Goal: Task Accomplishment & Management: Complete application form

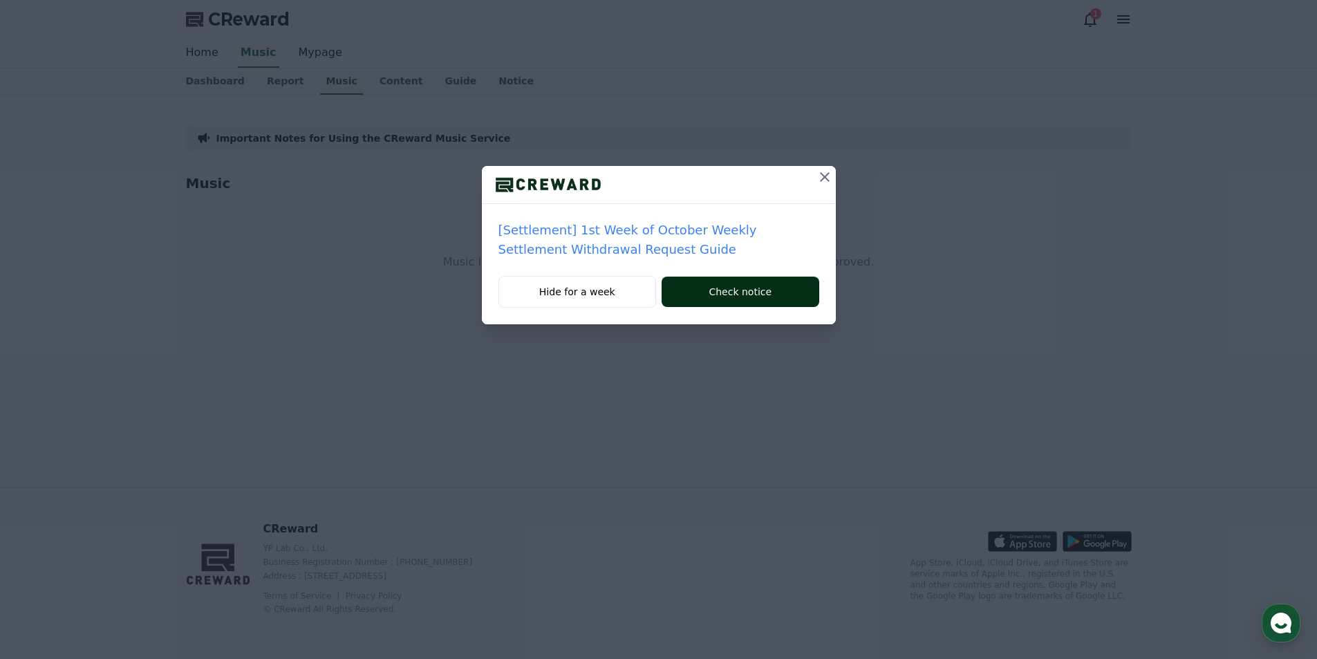
click at [744, 298] on button "Check notice" at bounding box center [739, 291] width 157 height 30
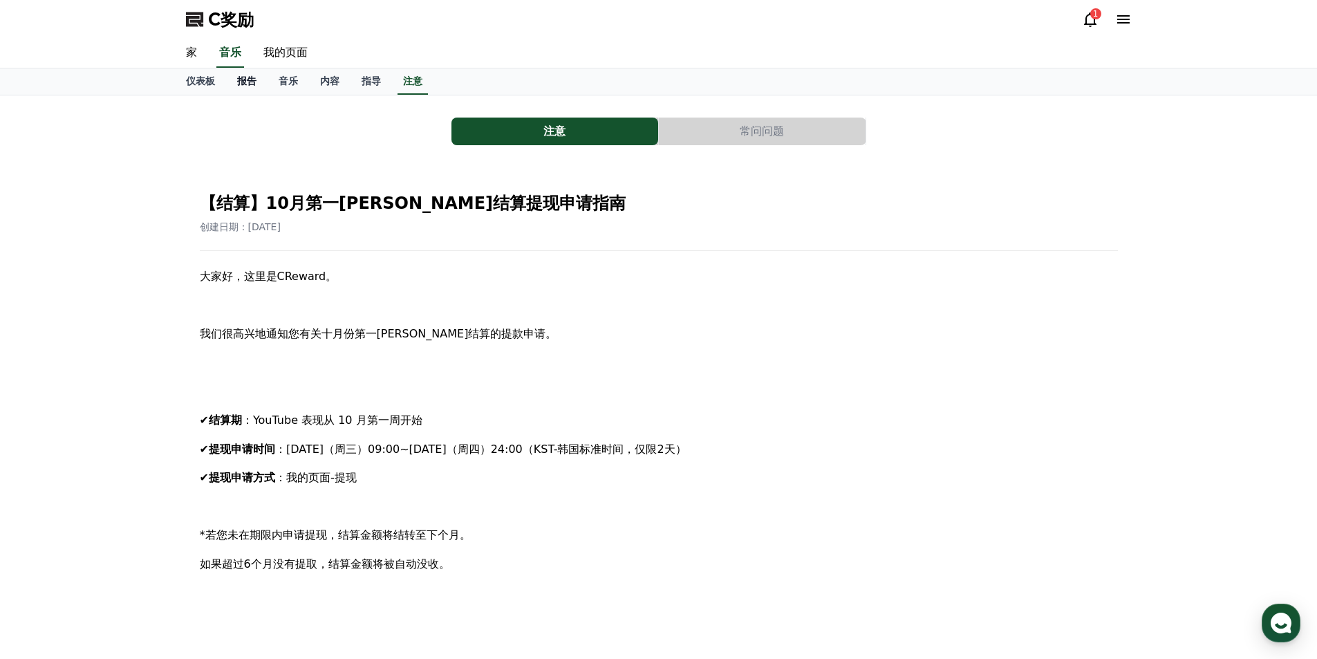
click at [240, 82] on font "报告" at bounding box center [246, 80] width 19 height 11
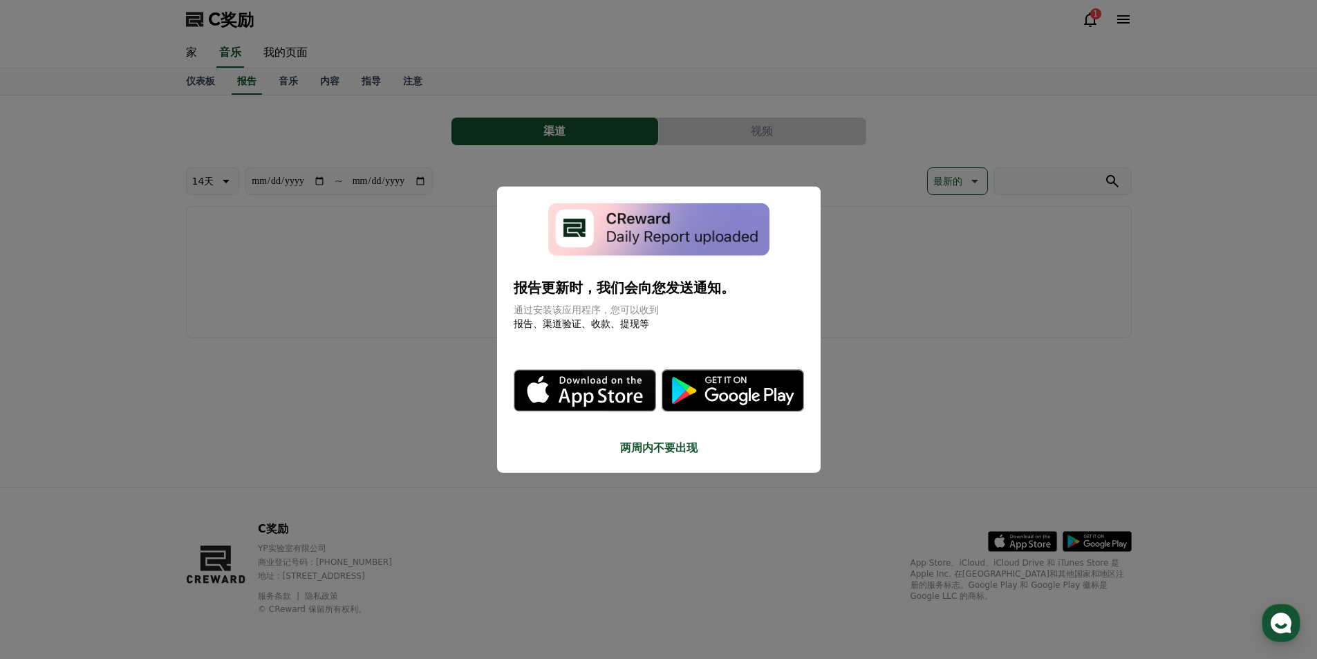
click at [645, 451] on font "两周内不要出现" at bounding box center [658, 447] width 77 height 13
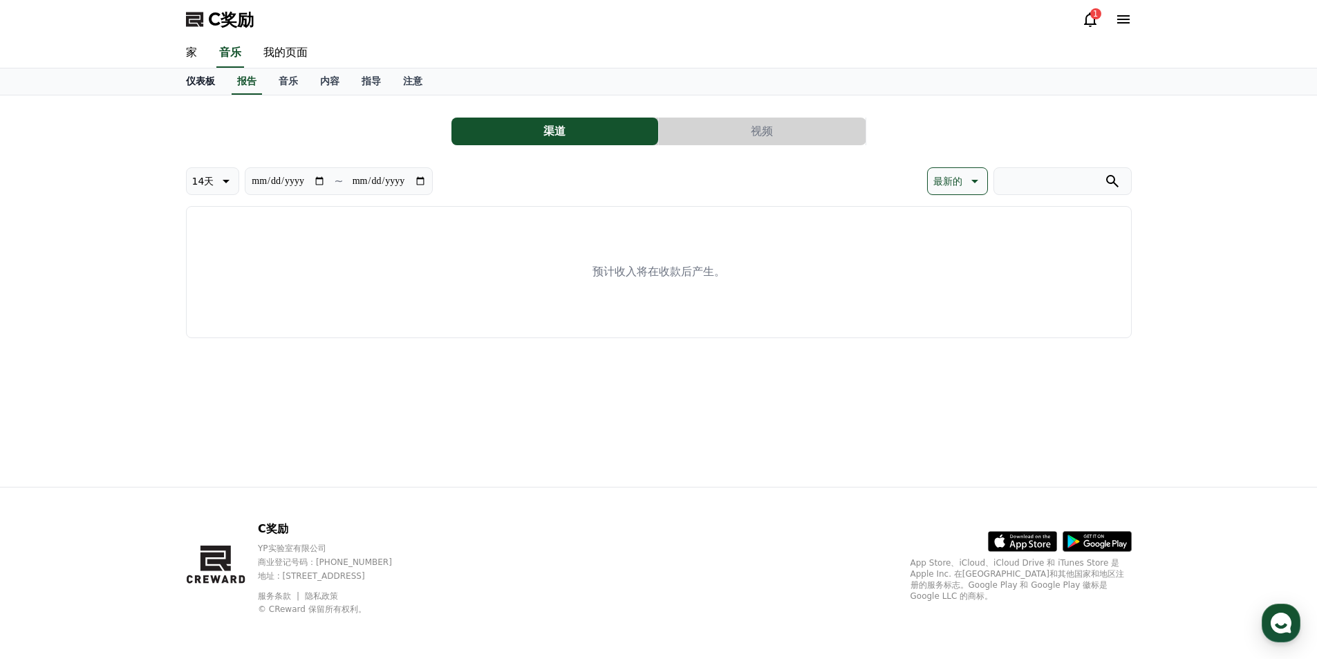
click at [198, 81] on font "仪表板" at bounding box center [200, 80] width 29 height 11
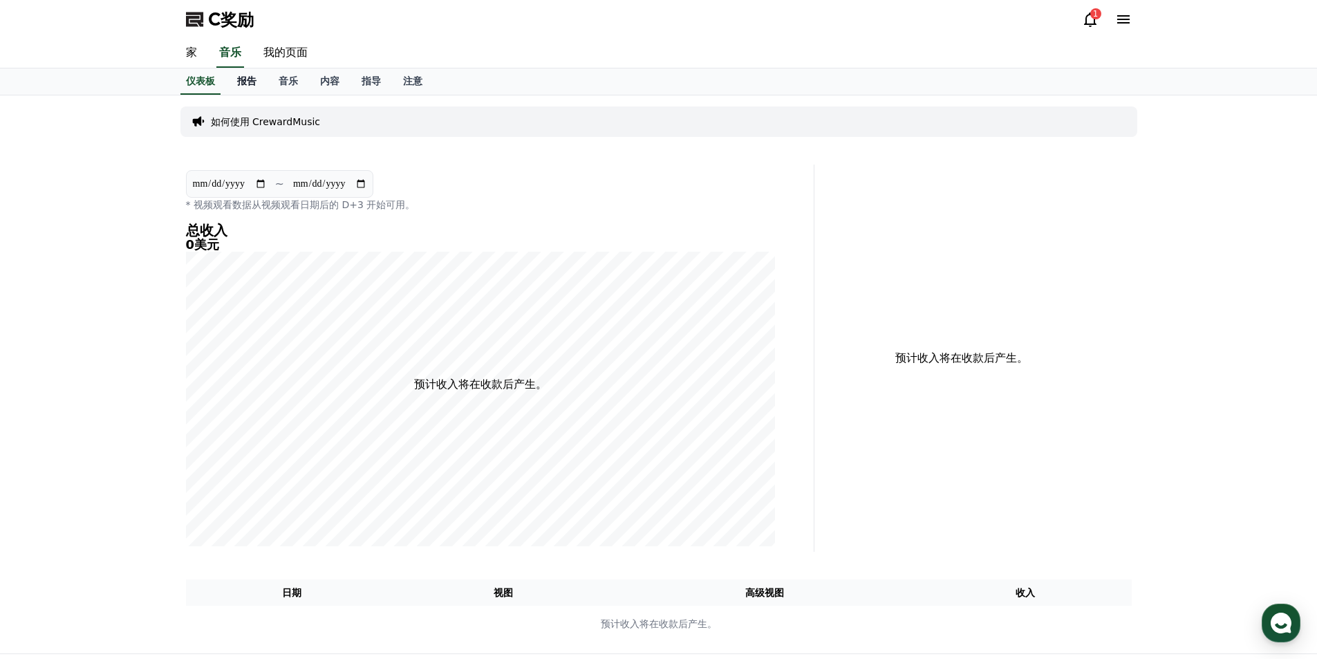
click at [252, 88] on link "报告" at bounding box center [246, 81] width 41 height 26
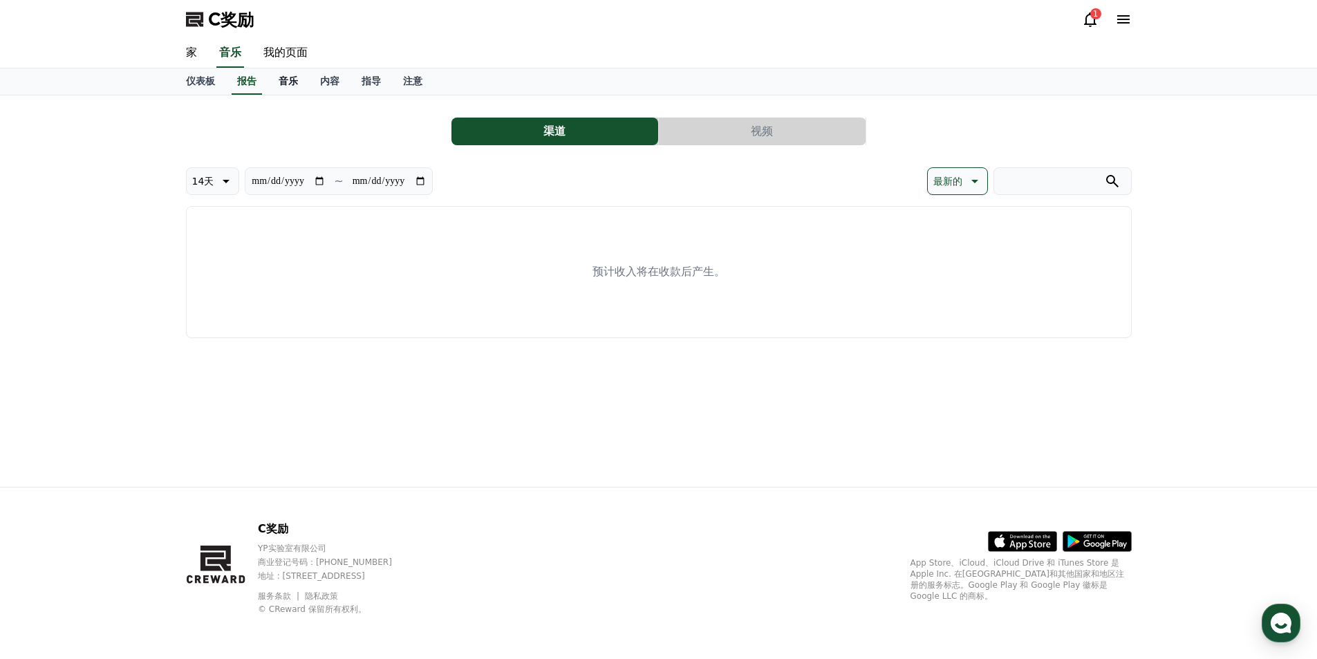
click at [292, 82] on font "音乐" at bounding box center [288, 80] width 19 height 11
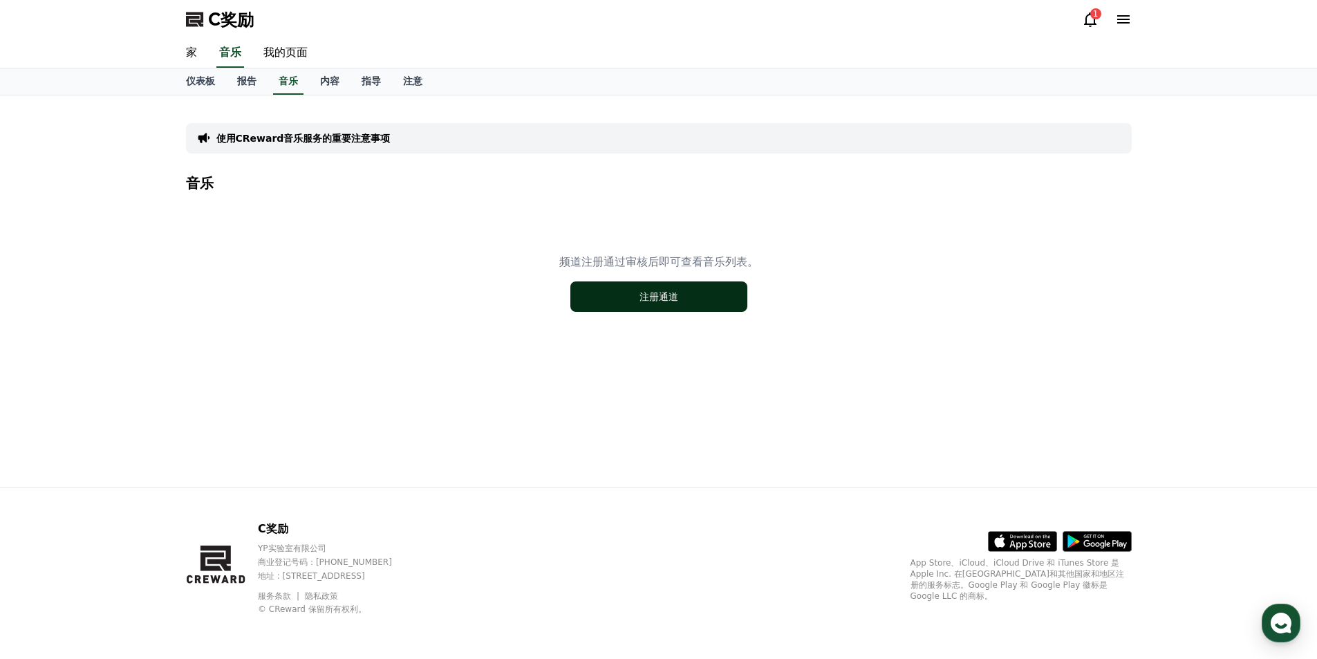
click at [597, 296] on button "注册通道" at bounding box center [658, 296] width 177 height 30
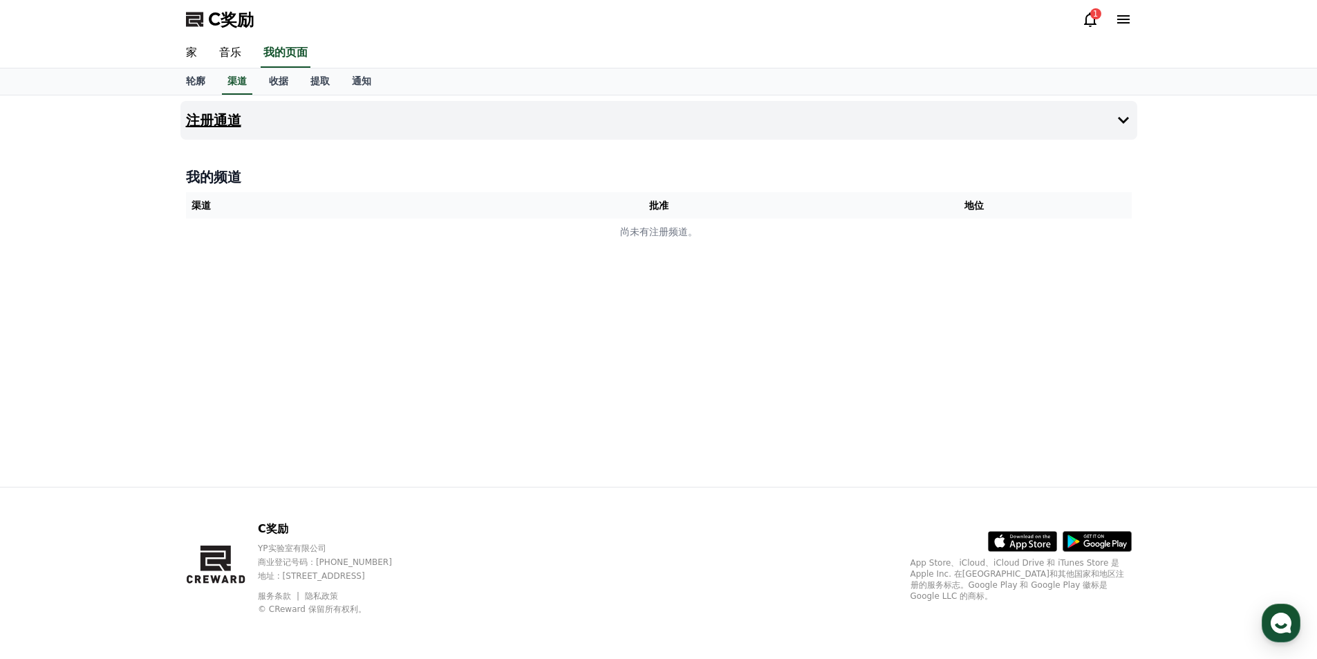
click at [213, 120] on font "注册通道" at bounding box center [213, 120] width 55 height 17
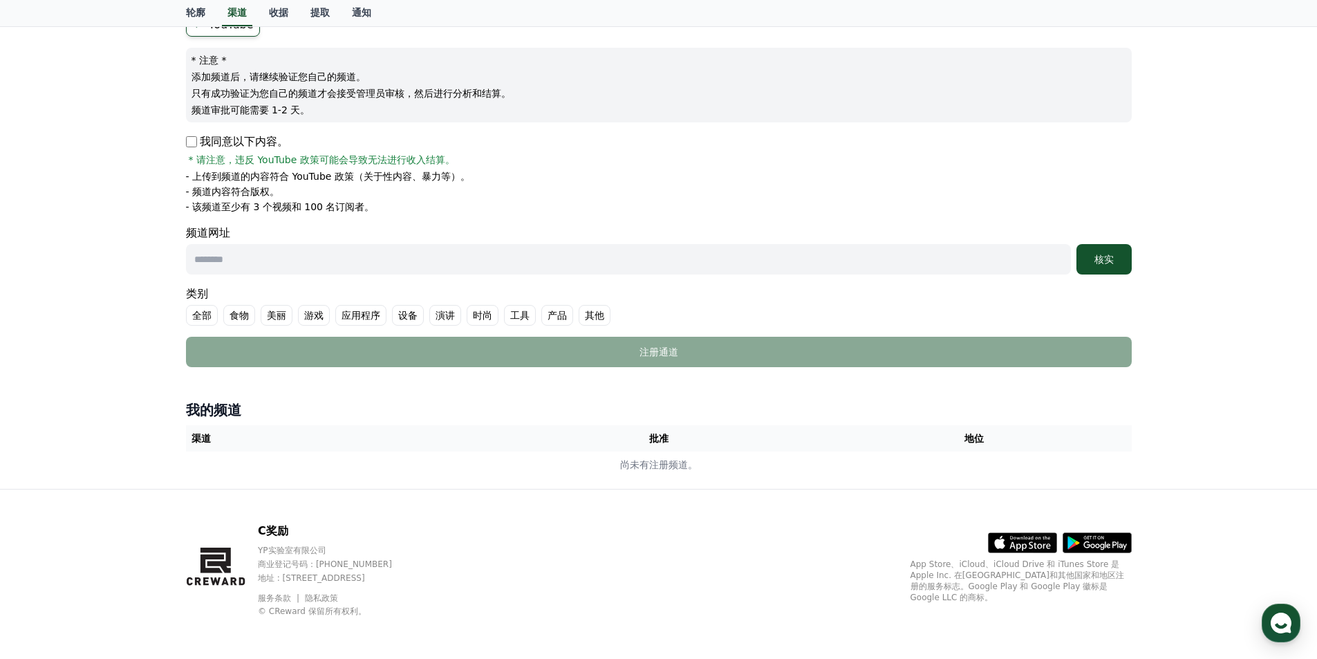
scroll to position [145, 0]
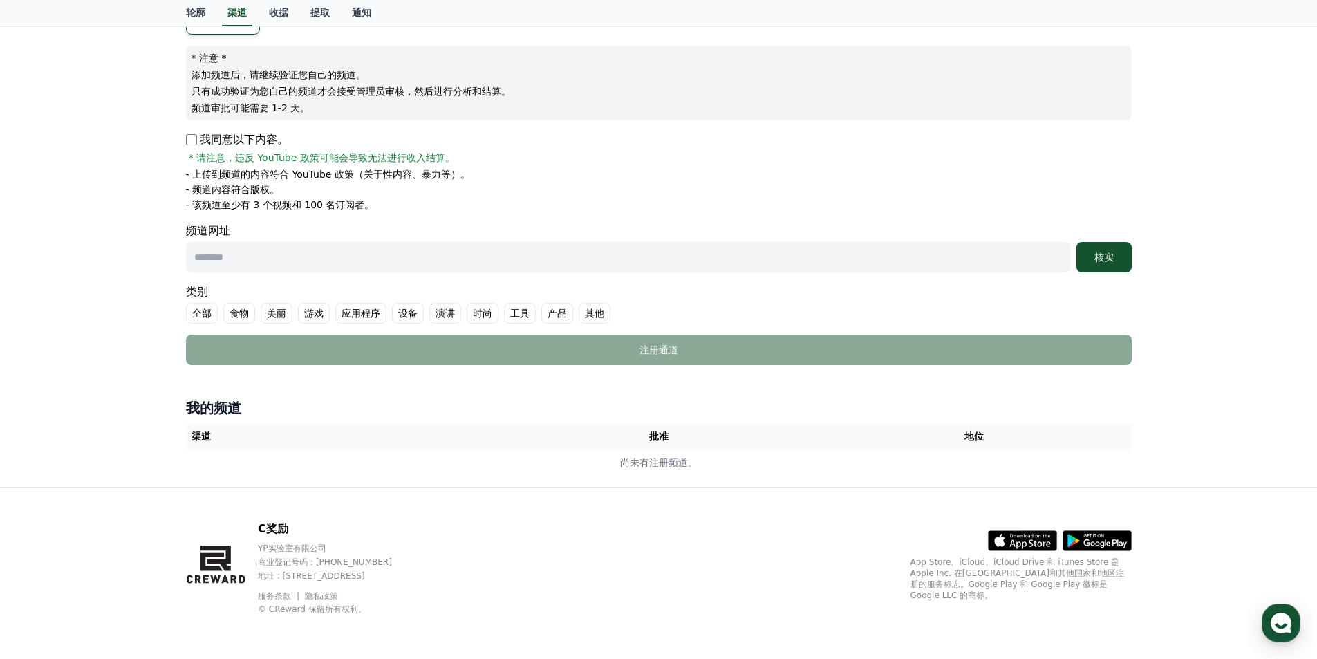
click at [246, 257] on input "text" at bounding box center [628, 257] width 885 height 30
paste input "**********"
type input "**********"
click at [604, 310] on label "其他" at bounding box center [595, 313] width 32 height 21
click at [1097, 254] on font "核实" at bounding box center [1103, 257] width 19 height 11
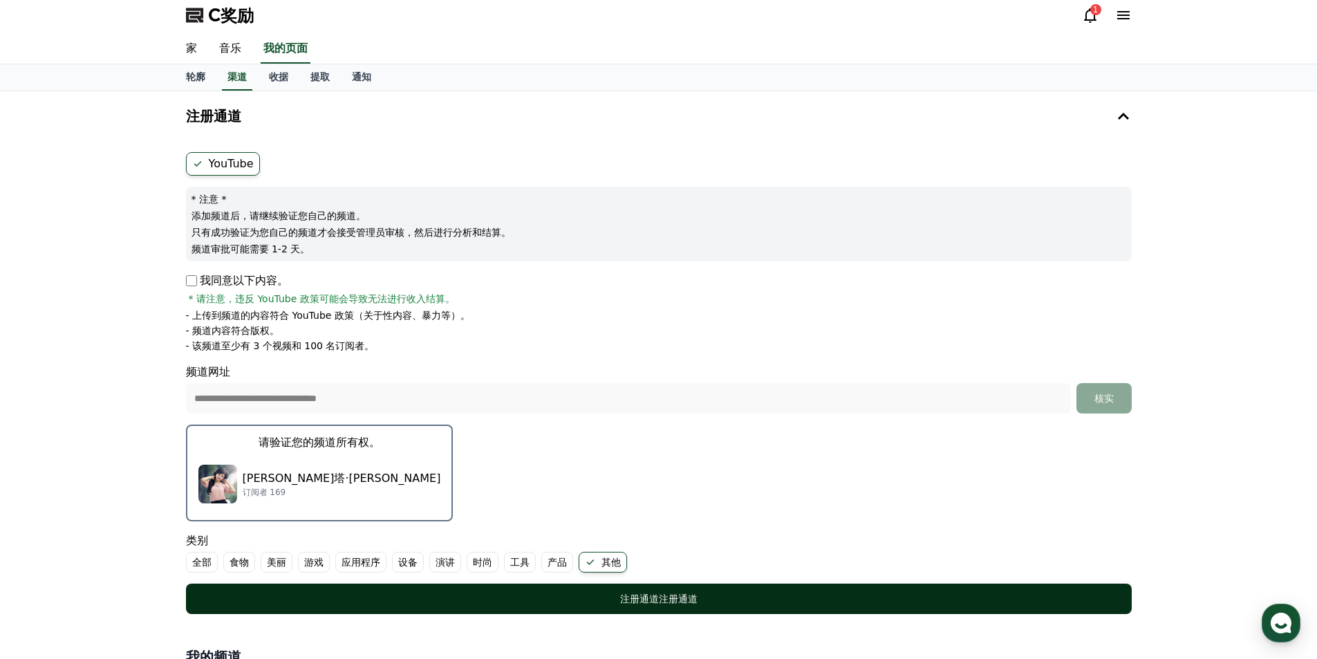
scroll to position [207, 0]
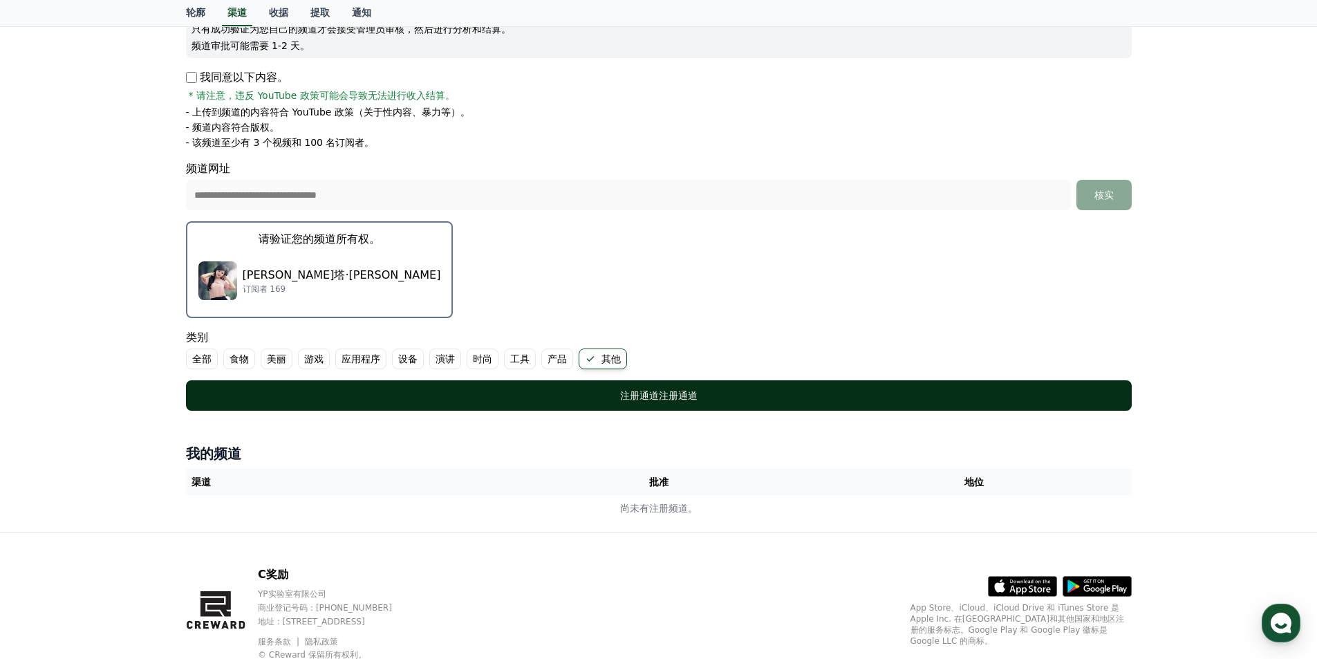
click at [666, 400] on font "注册通道" at bounding box center [678, 395] width 39 height 11
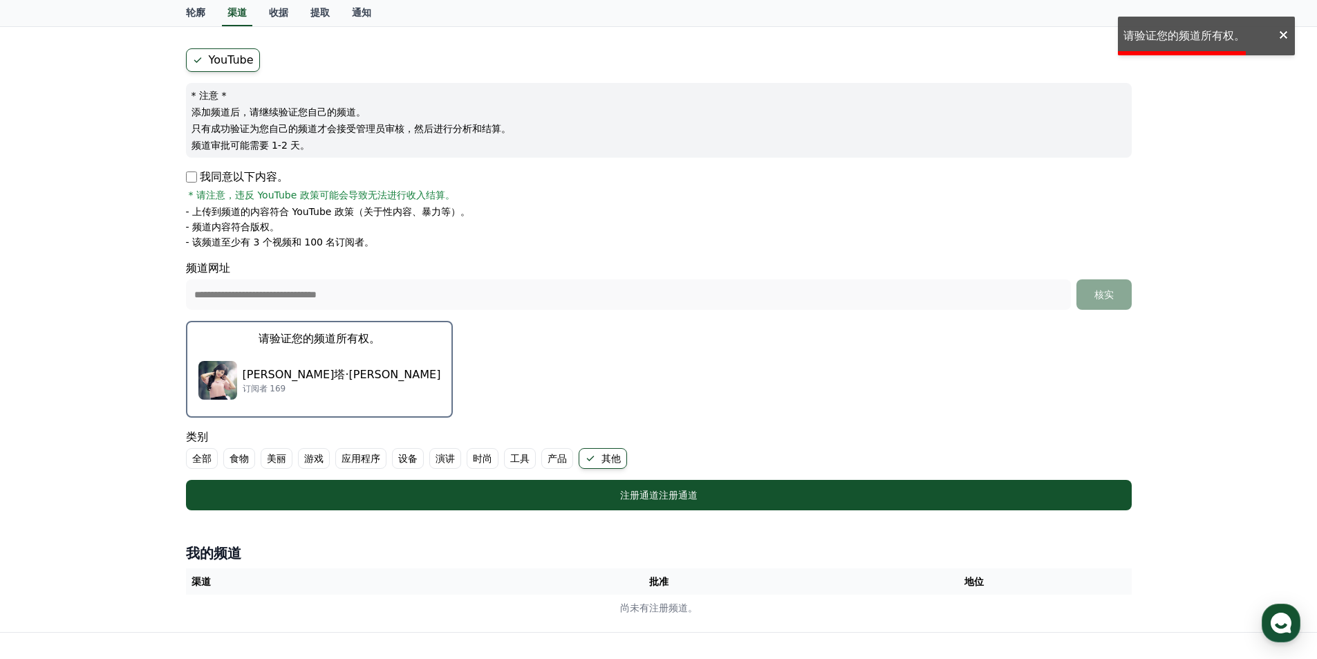
scroll to position [0, 0]
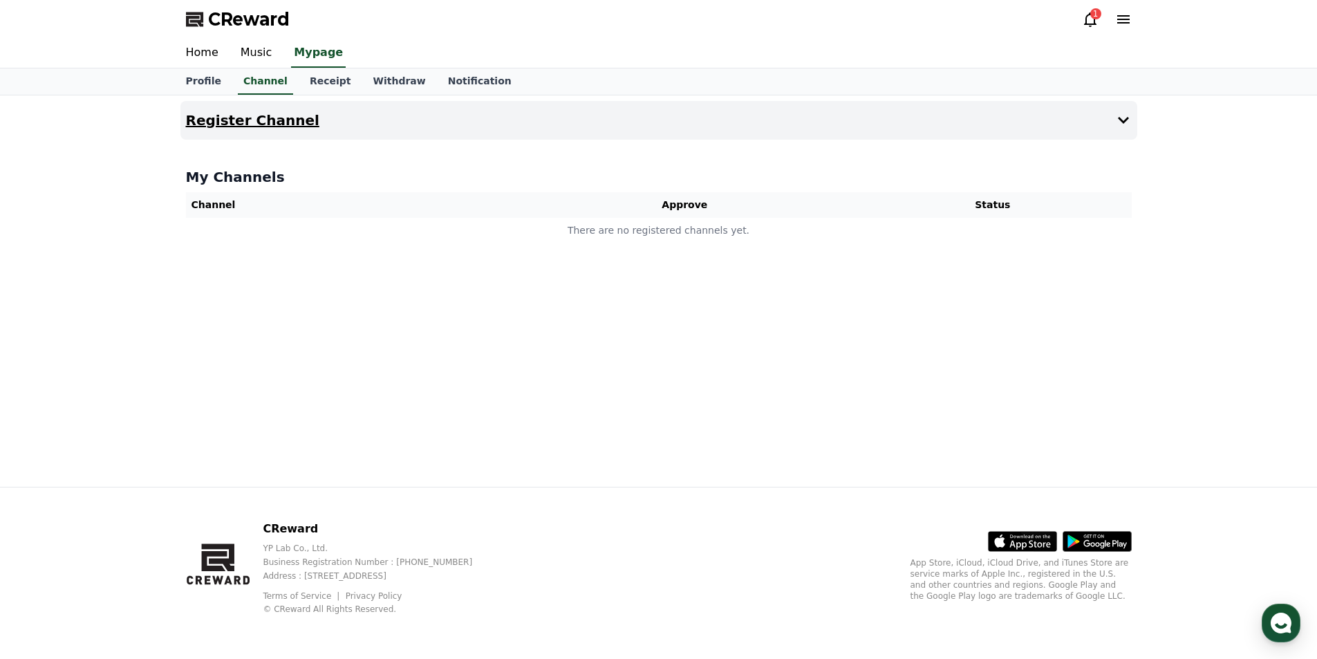
click at [266, 130] on button "Register Channel" at bounding box center [658, 120] width 957 height 39
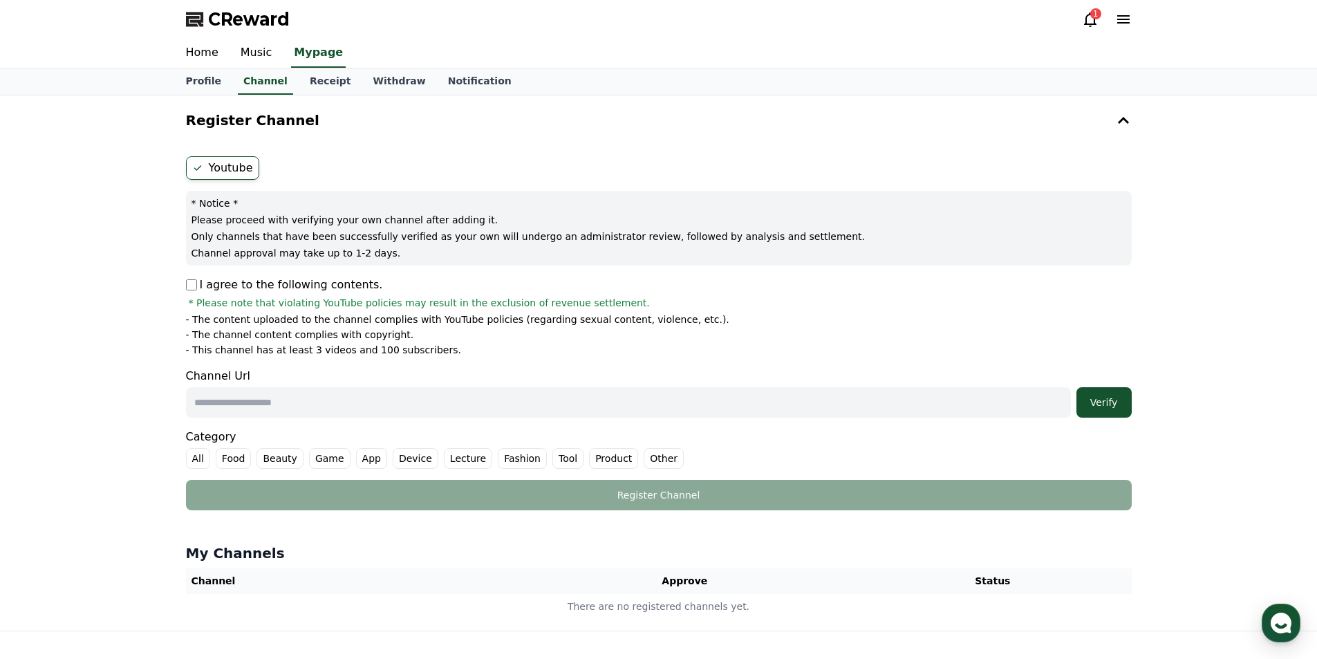
click at [188, 291] on p "I agree to the following contents." at bounding box center [284, 284] width 197 height 17
click at [257, 395] on input "text" at bounding box center [628, 402] width 885 height 30
paste input "**********"
type input "**********"
click at [1085, 395] on div "Verify" at bounding box center [1104, 402] width 44 height 14
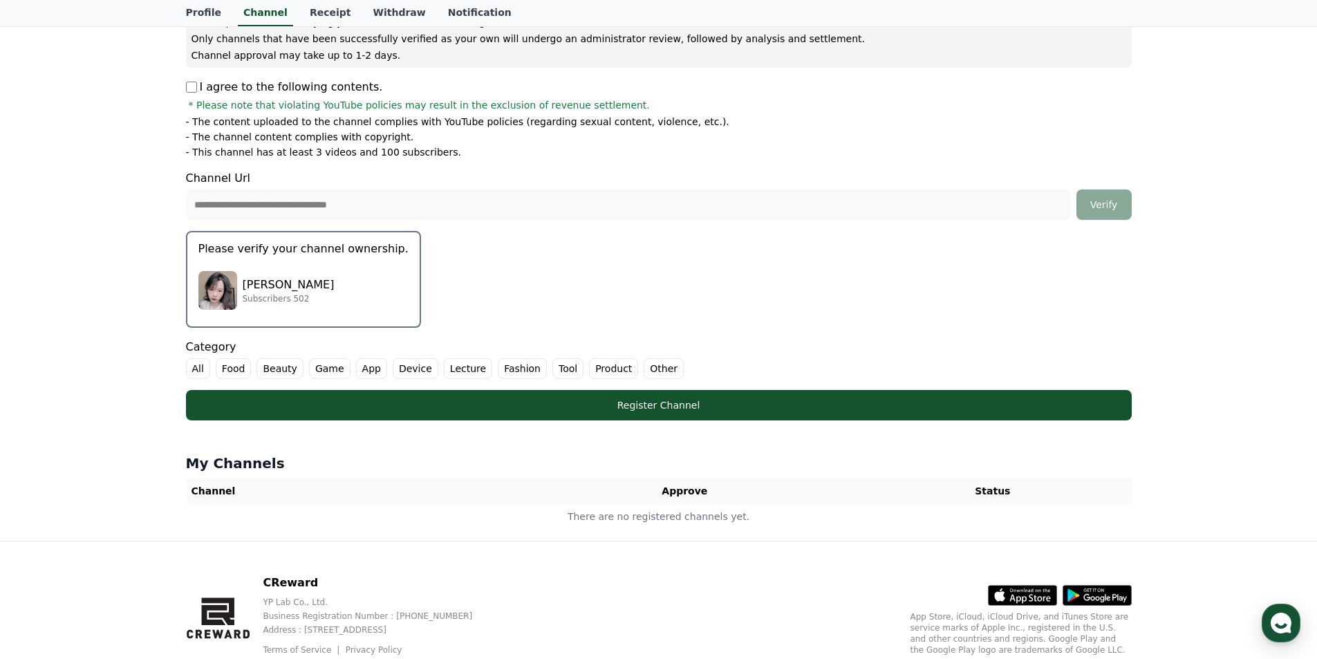
scroll to position [113, 0]
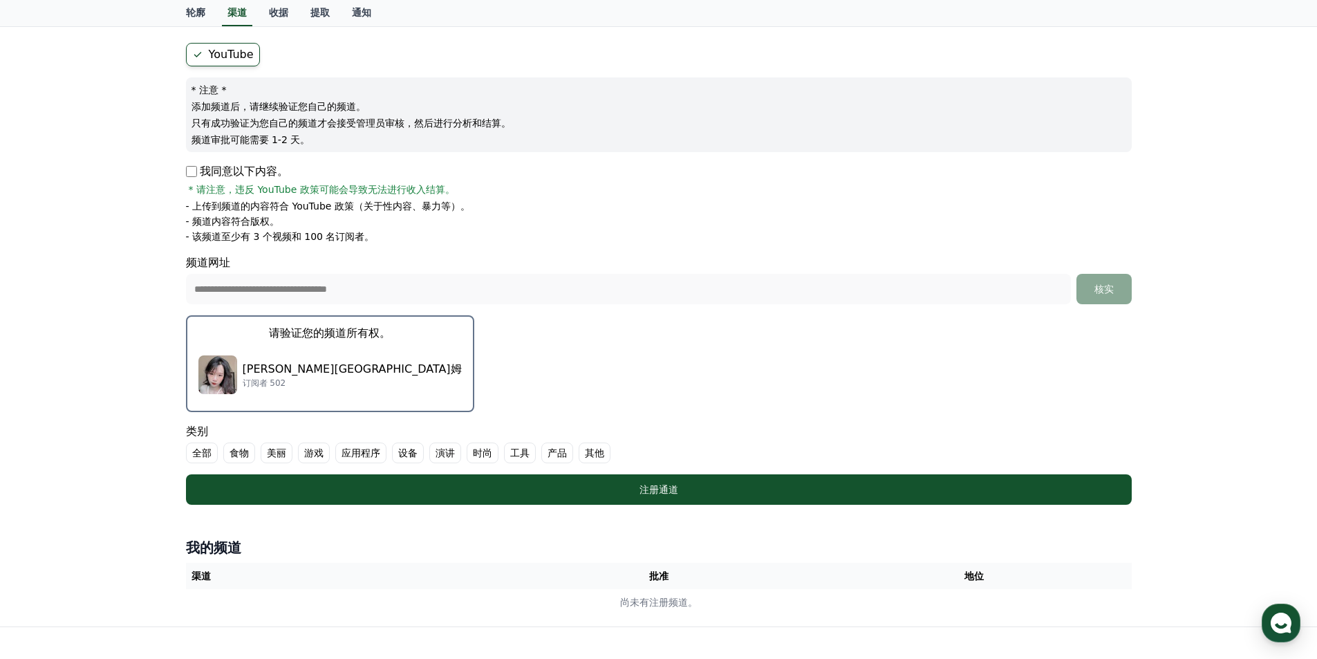
click at [288, 334] on font "请验证您的频道所有权。" at bounding box center [330, 332] width 122 height 13
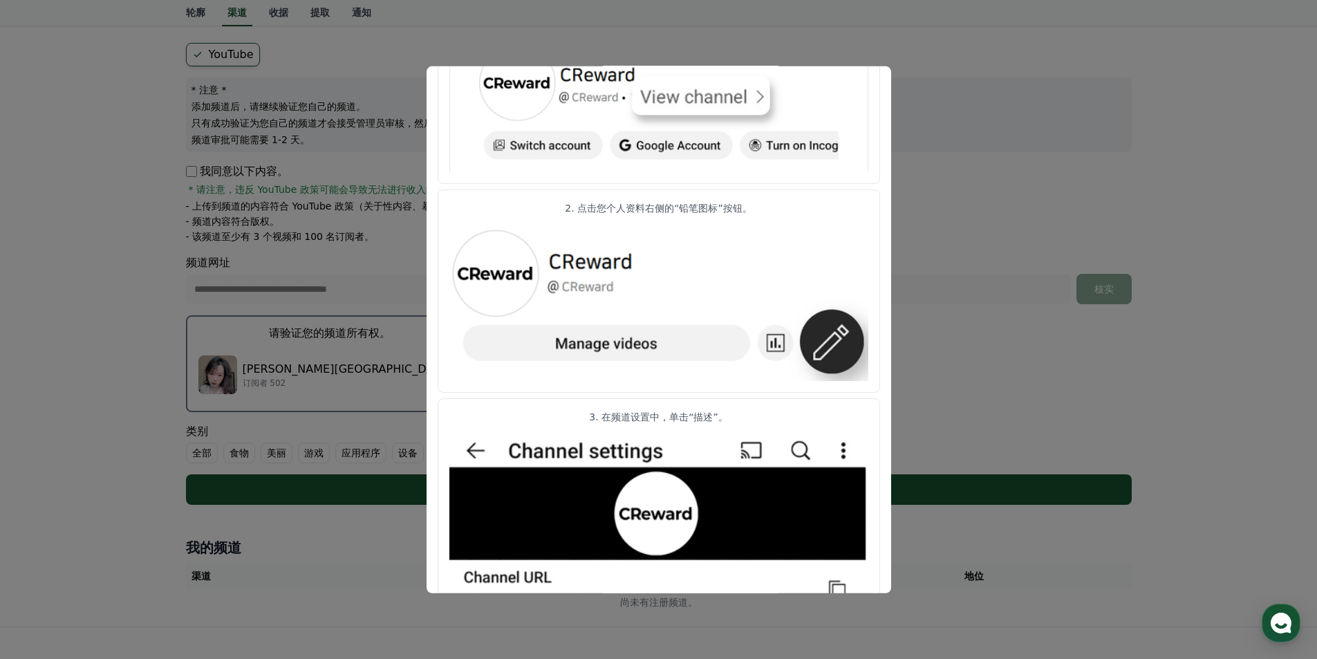
scroll to position [276, 0]
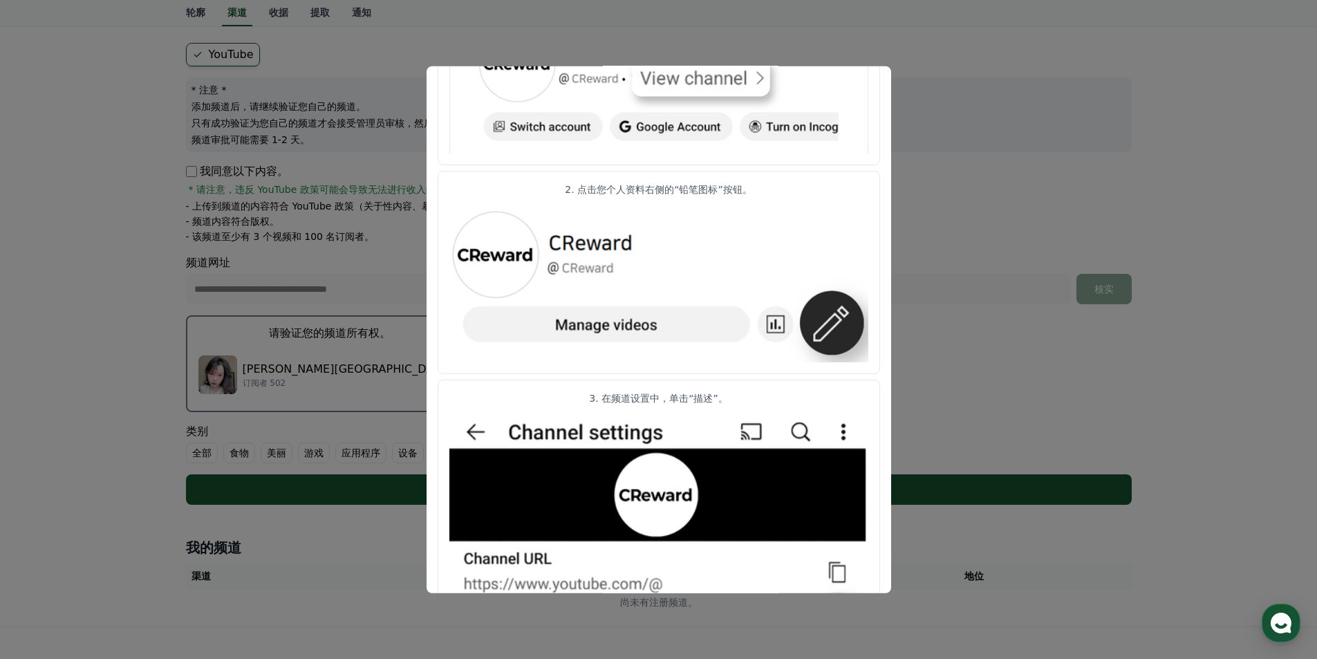
click at [1215, 308] on button "关闭模态框" at bounding box center [658, 329] width 1317 height 659
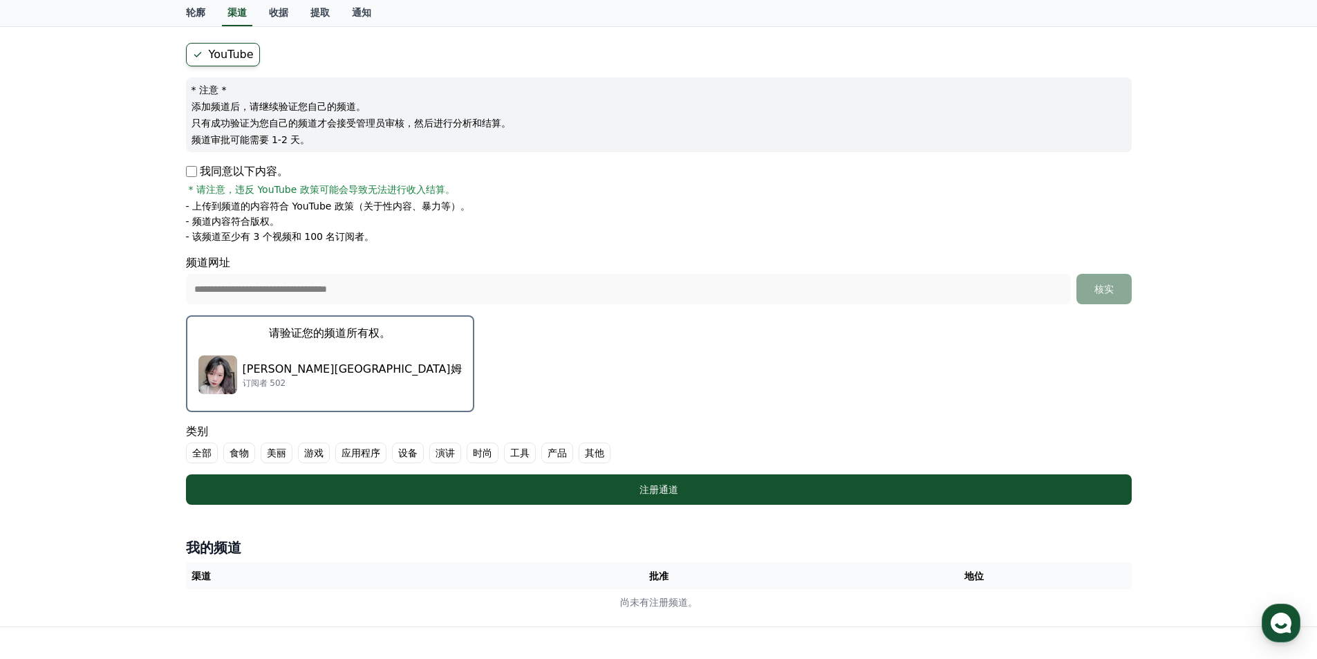
click at [292, 359] on div "卡里姆·韦斯特罗姆 订阅者 502" at bounding box center [329, 374] width 263 height 55
click at [254, 382] on font "订阅者 502" at bounding box center [265, 383] width 44 height 10
click at [252, 356] on div "卡里姆·韦斯特罗姆 订阅者 502" at bounding box center [329, 374] width 263 height 55
click at [288, 322] on button "请验证您的频道所有权。 卡里姆·韦斯特罗姆 订阅者 502" at bounding box center [330, 363] width 288 height 97
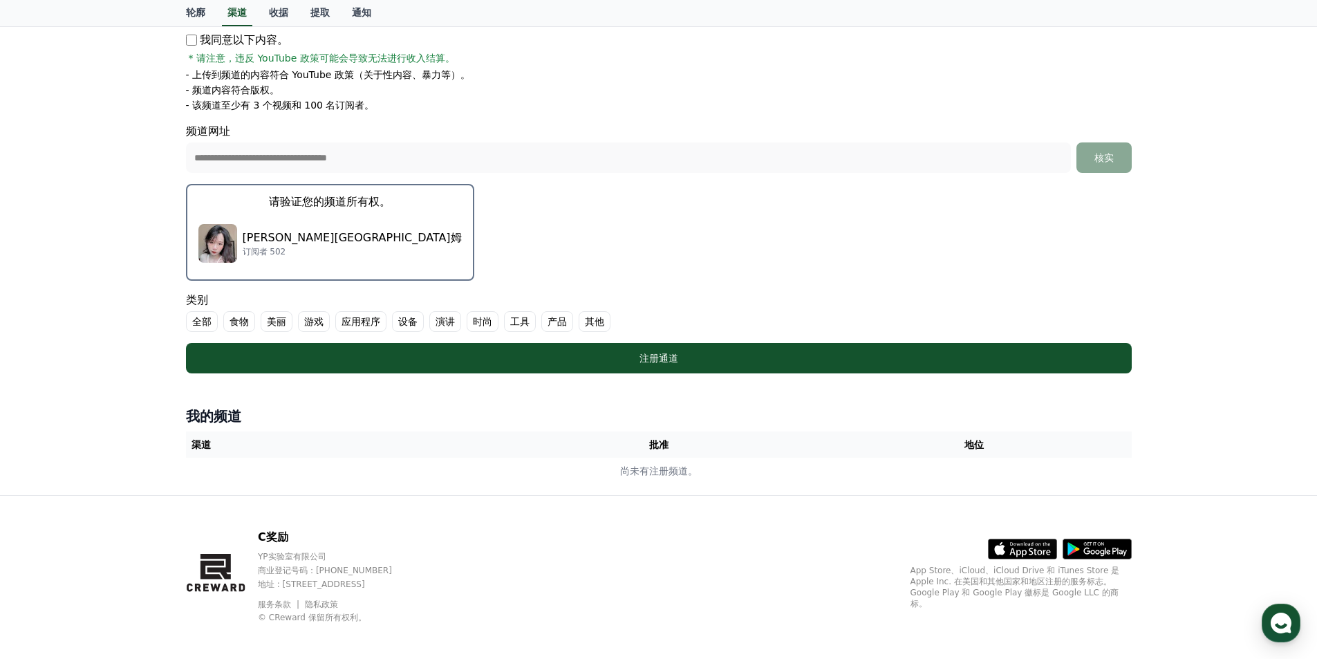
scroll to position [253, 0]
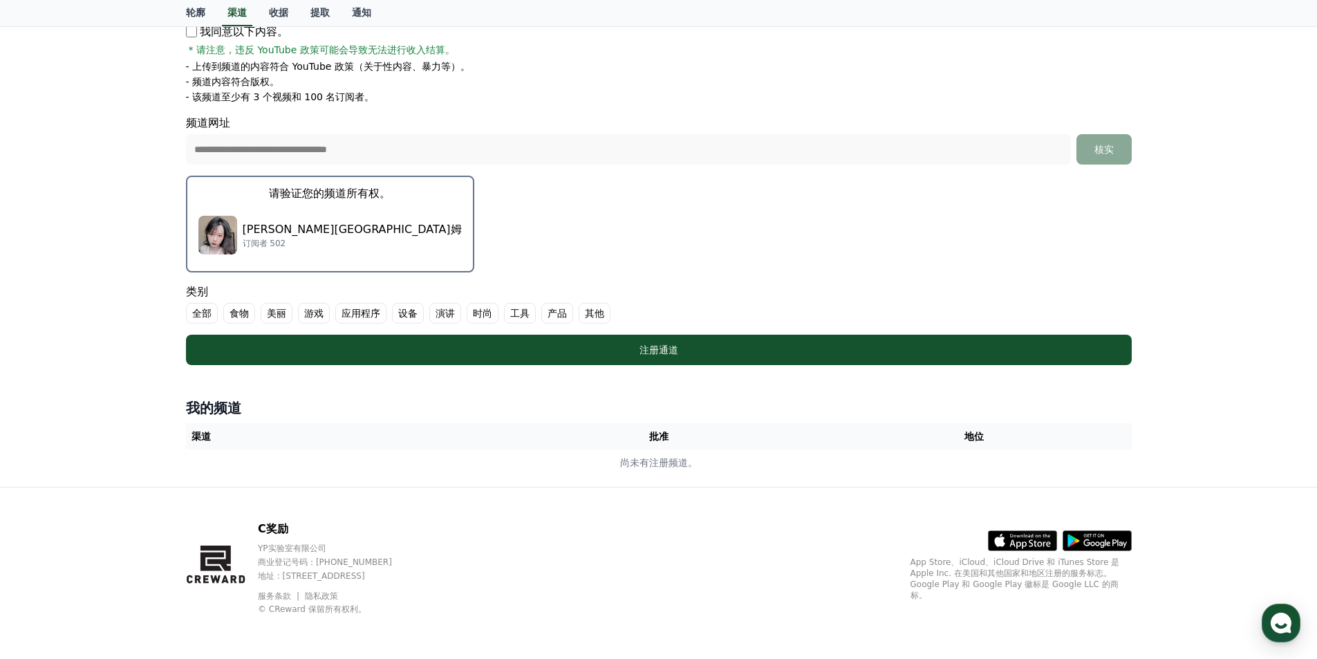
click at [267, 217] on div "卡里姆·韦斯特罗姆 订阅者 502" at bounding box center [329, 234] width 263 height 55
click at [276, 182] on button "请验证您的频道所有权。 卡里姆·韦斯特罗姆 订阅者 502" at bounding box center [330, 224] width 288 height 97
click at [269, 192] on font "请验证您的频道所有权。" at bounding box center [330, 193] width 122 height 13
click at [295, 223] on font "卡里姆·韦斯特罗姆" at bounding box center [352, 229] width 219 height 13
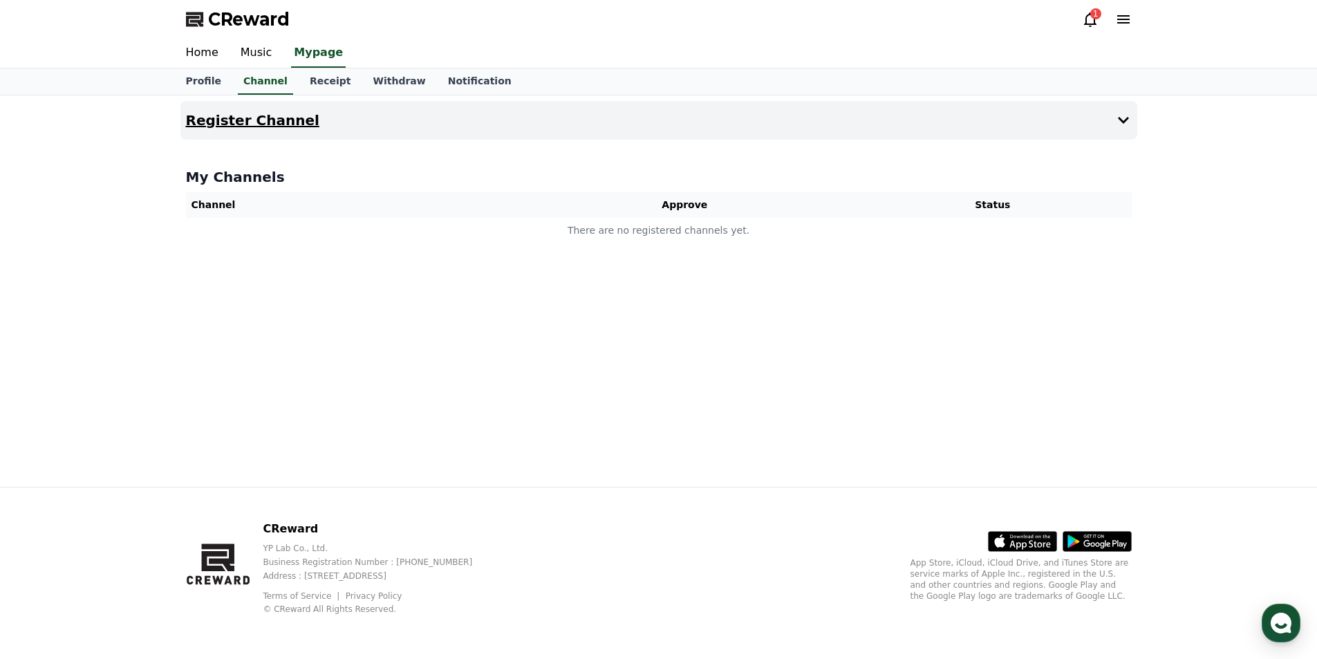
click at [266, 135] on button "Register Channel" at bounding box center [658, 120] width 957 height 39
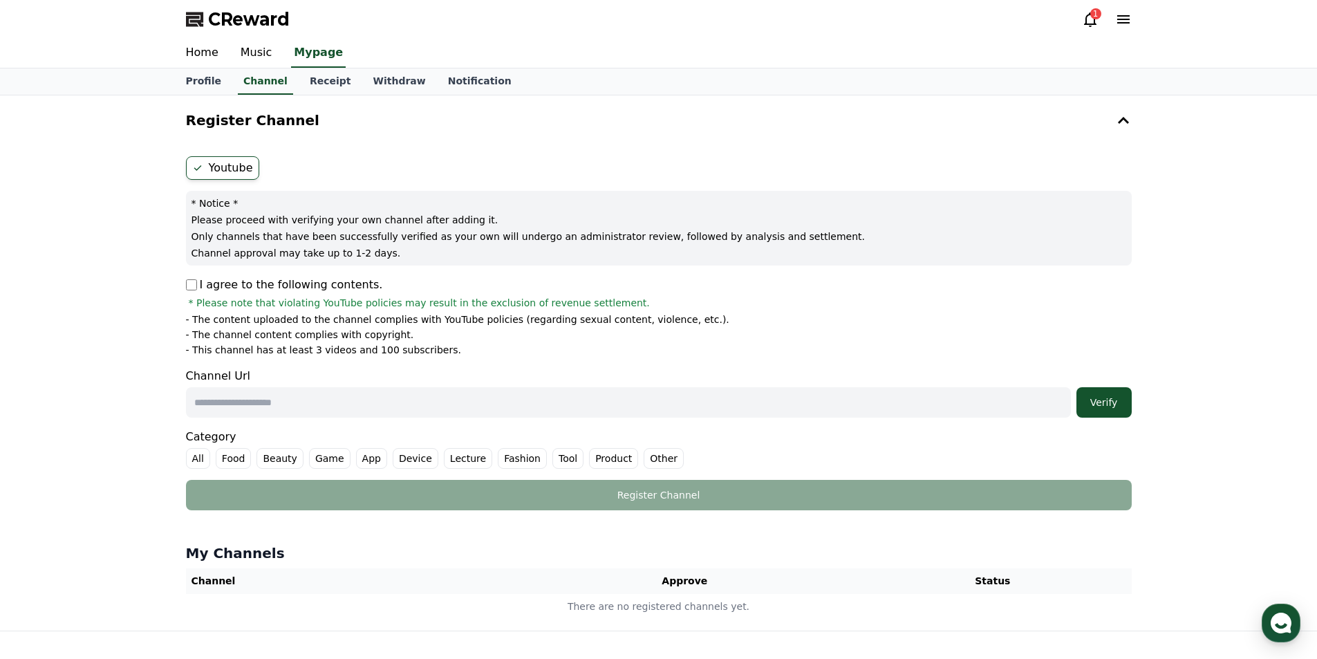
click at [232, 397] on input "text" at bounding box center [628, 402] width 885 height 30
paste input "**********"
type input "**********"
click at [1109, 400] on div "Verify" at bounding box center [1104, 402] width 44 height 14
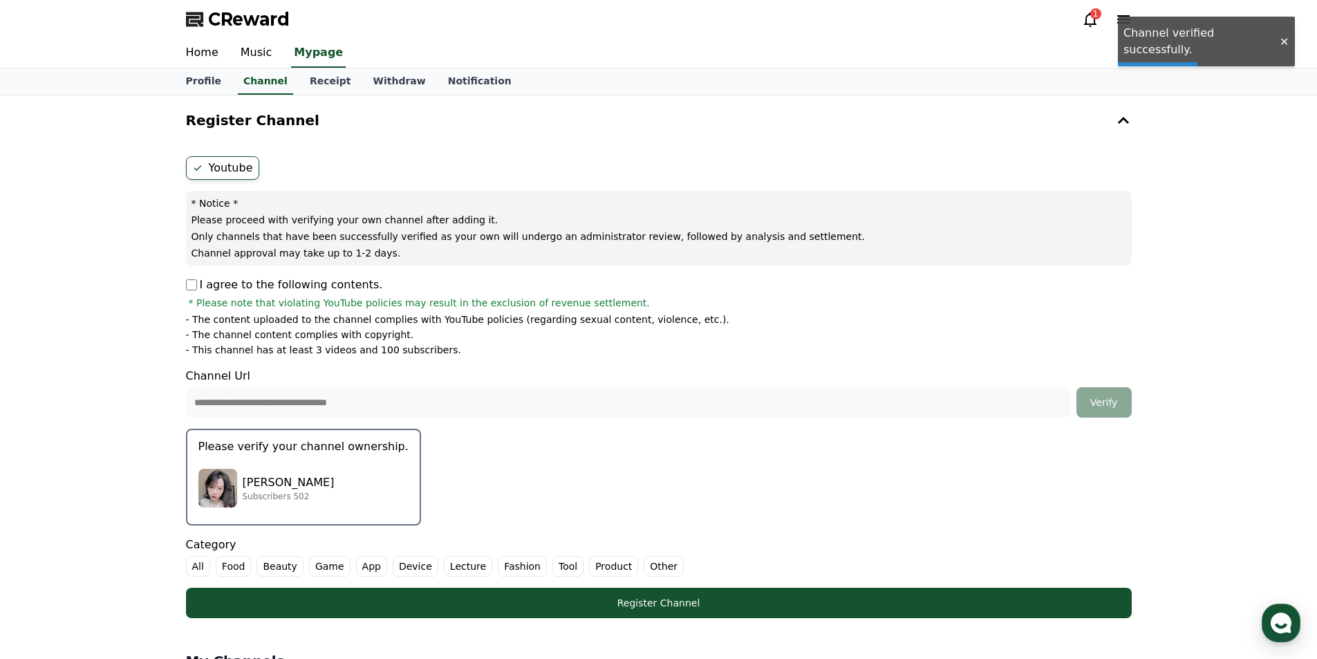
click at [312, 487] on p "[PERSON_NAME]" at bounding box center [289, 482] width 92 height 17
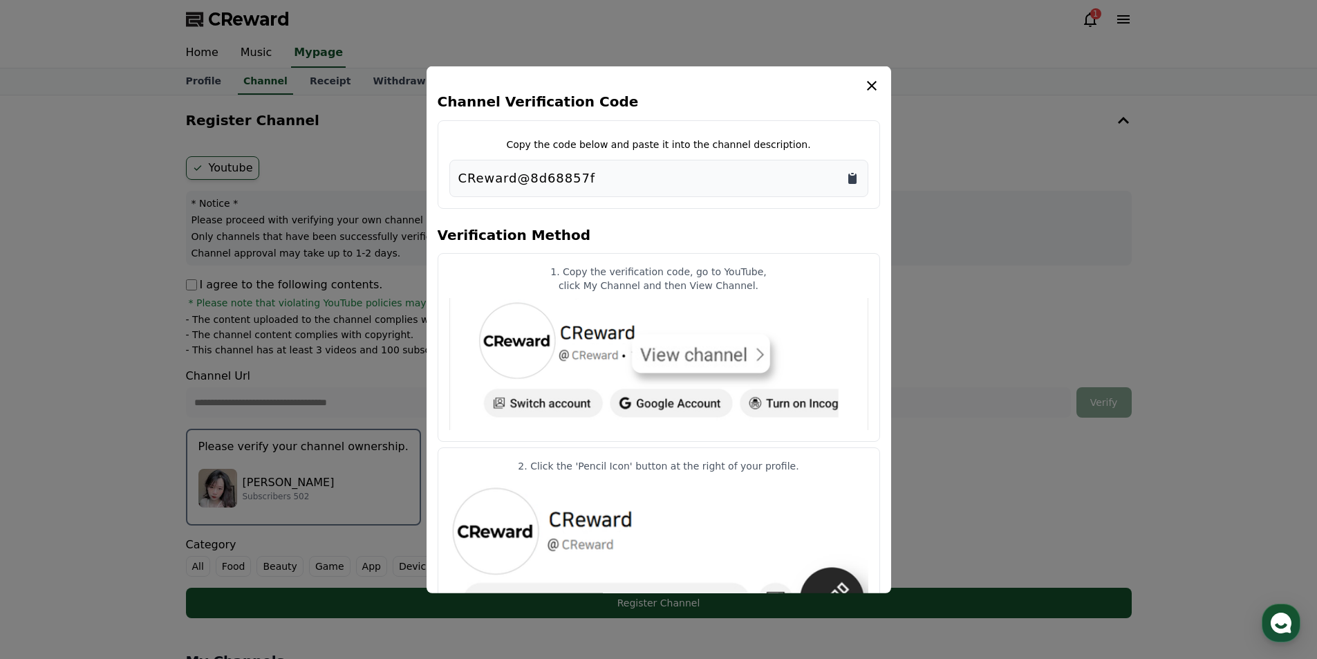
click at [846, 182] on icon "Copy to clipboard" at bounding box center [852, 178] width 14 height 14
click at [871, 87] on icon "modal" at bounding box center [871, 85] width 17 height 17
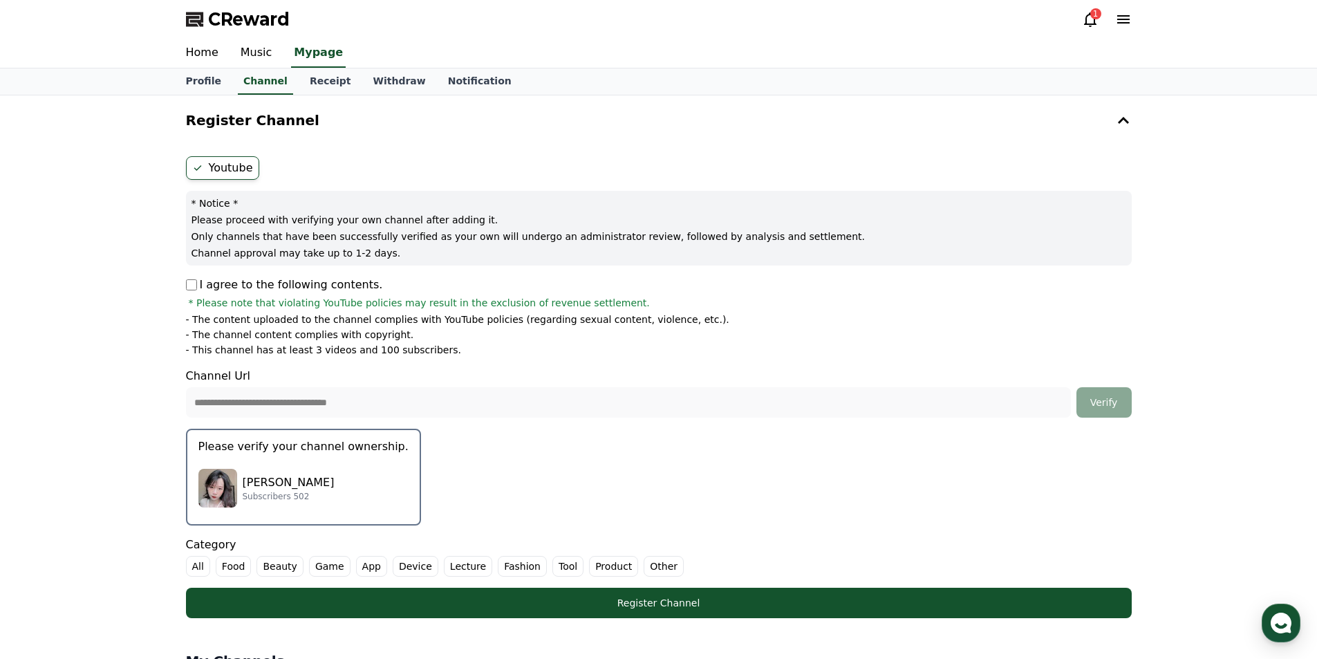
click at [326, 476] on p "[PERSON_NAME]" at bounding box center [289, 482] width 92 height 17
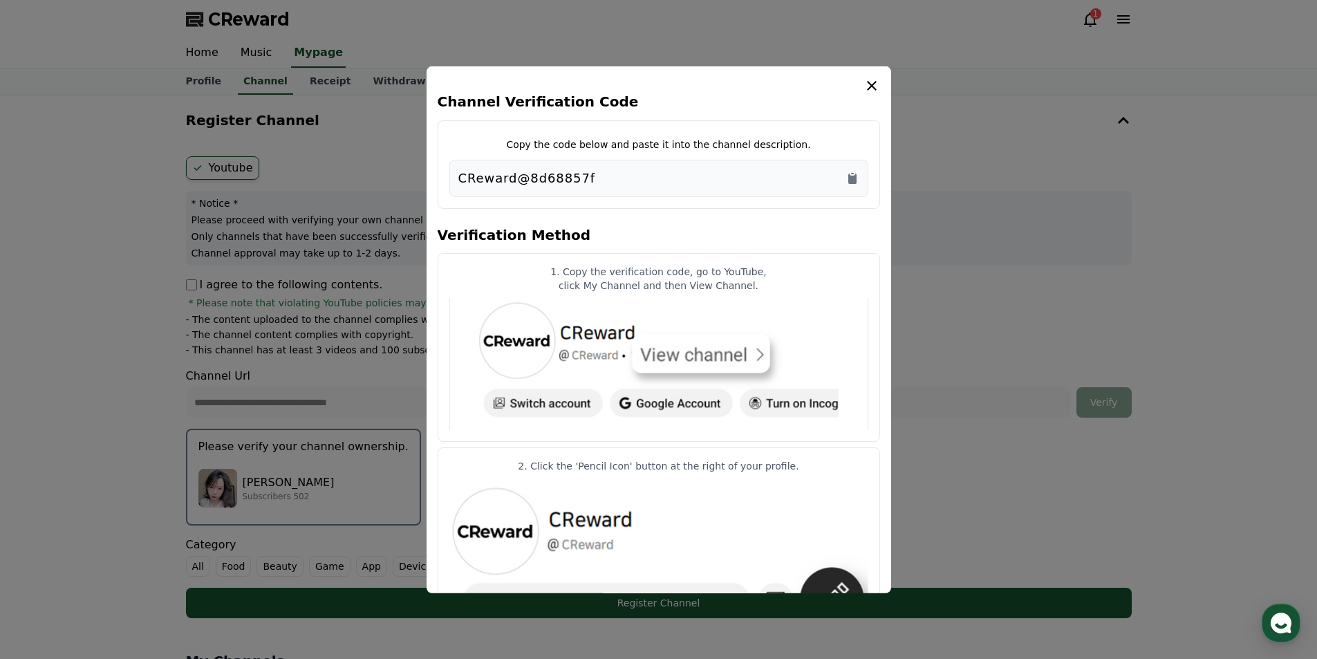
click at [358, 442] on button "close modal" at bounding box center [658, 329] width 1317 height 659
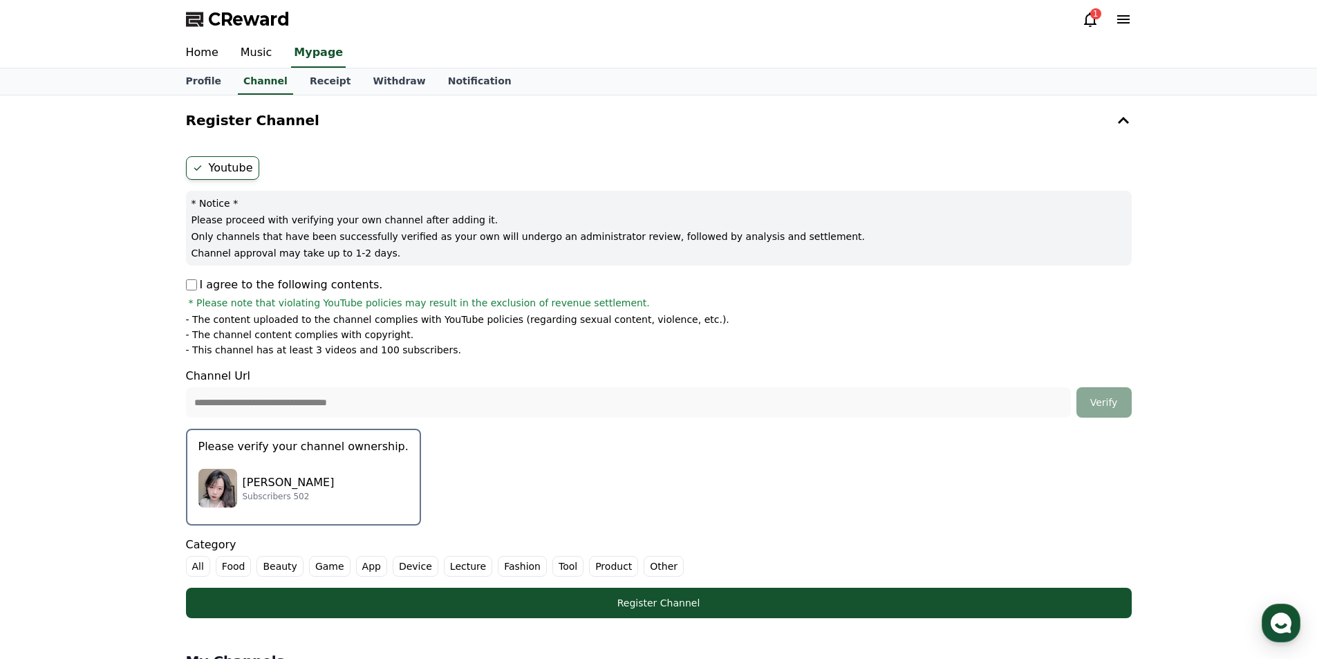
click at [312, 468] on div "Kareem Westrom Subscribers 502" at bounding box center [303, 487] width 210 height 55
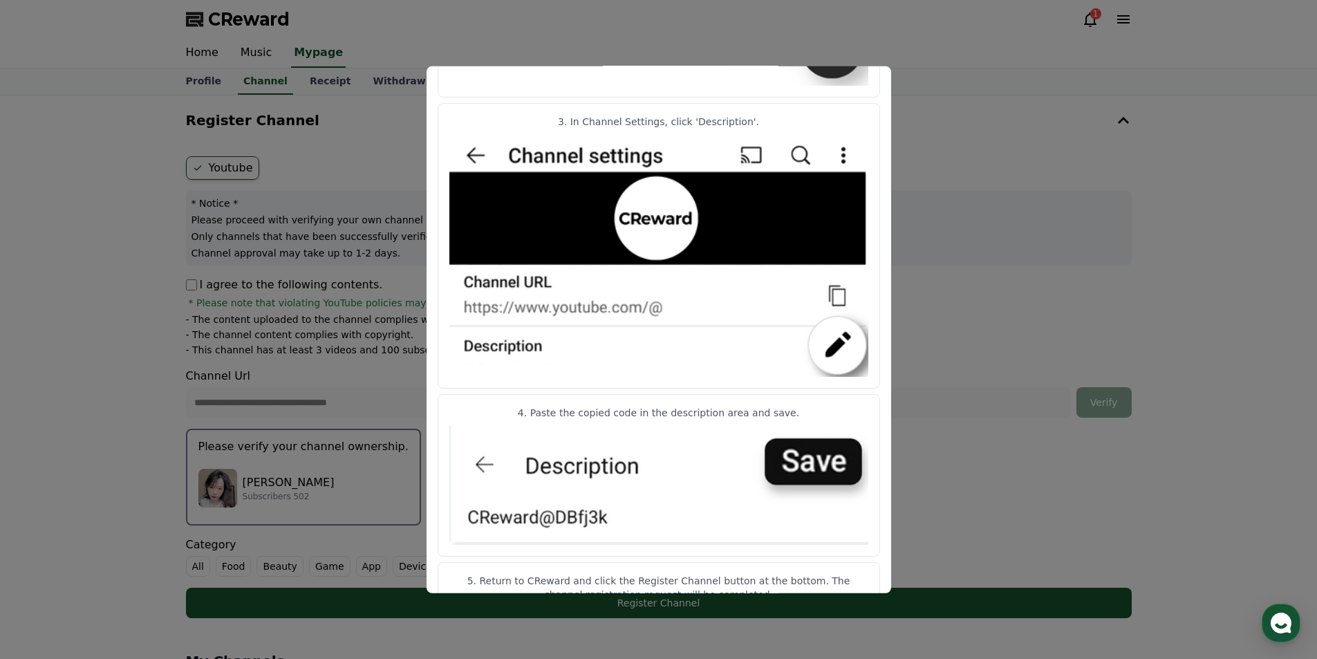
scroll to position [603, 0]
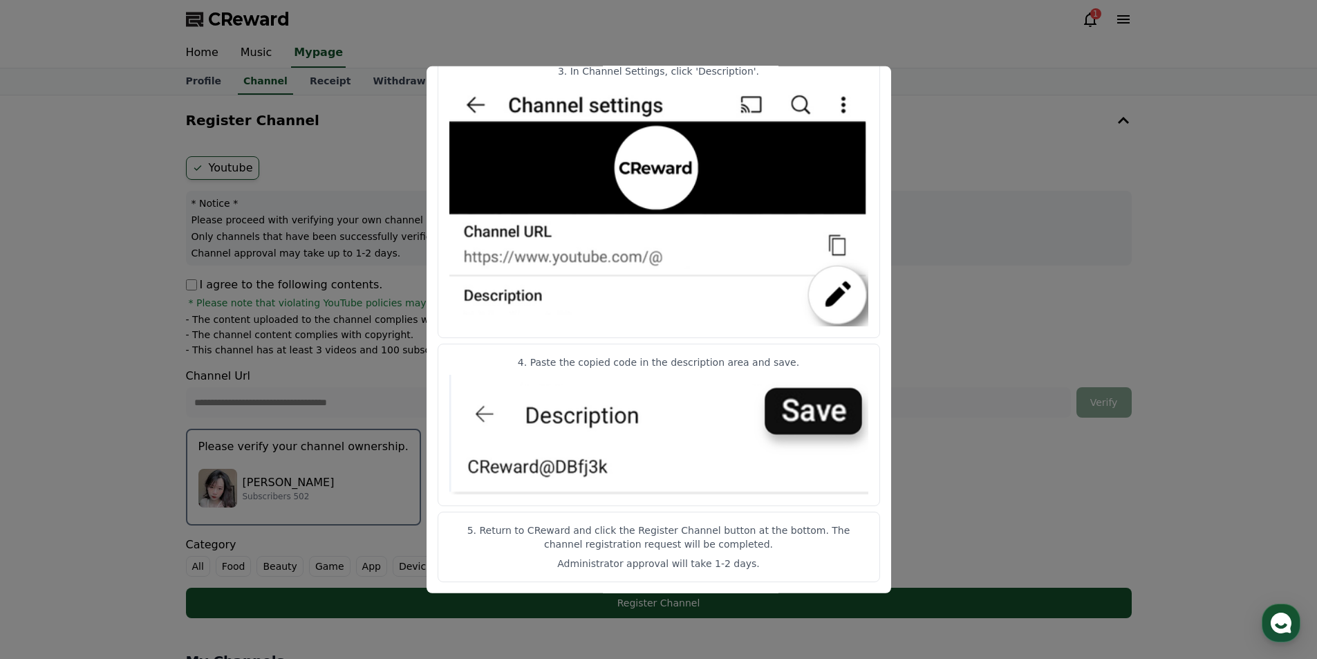
click at [1063, 191] on button "close modal" at bounding box center [658, 329] width 1317 height 659
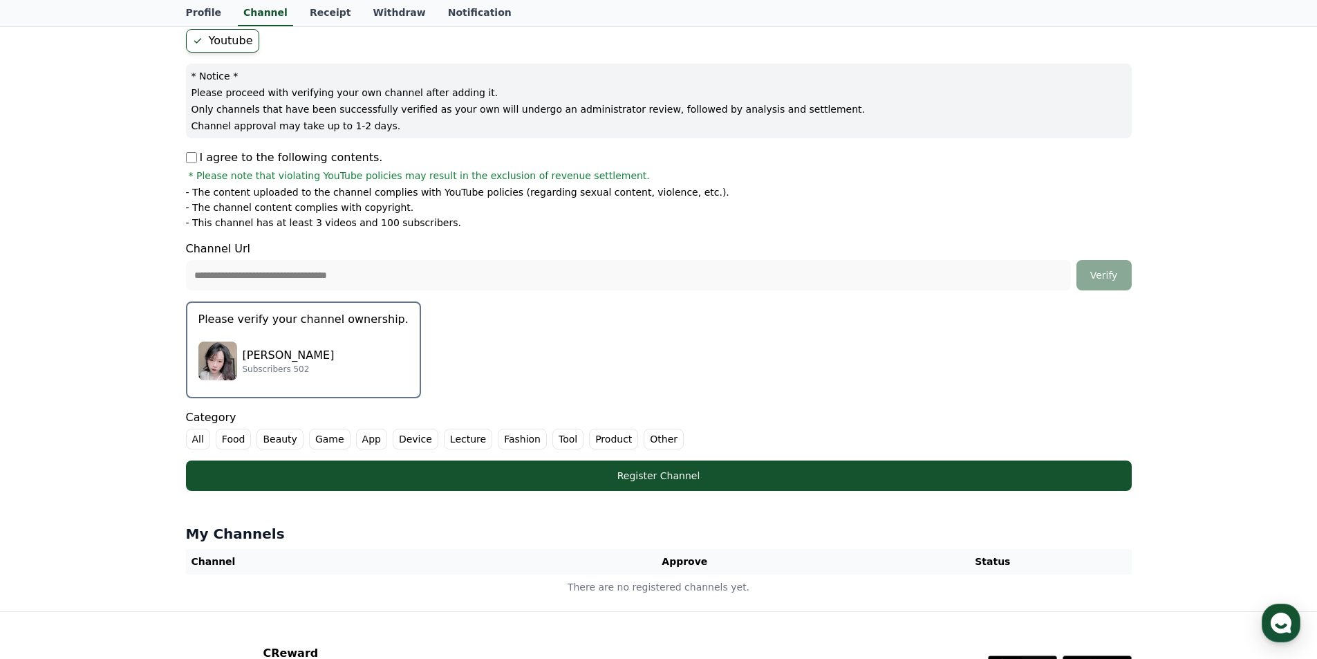
scroll to position [252, 0]
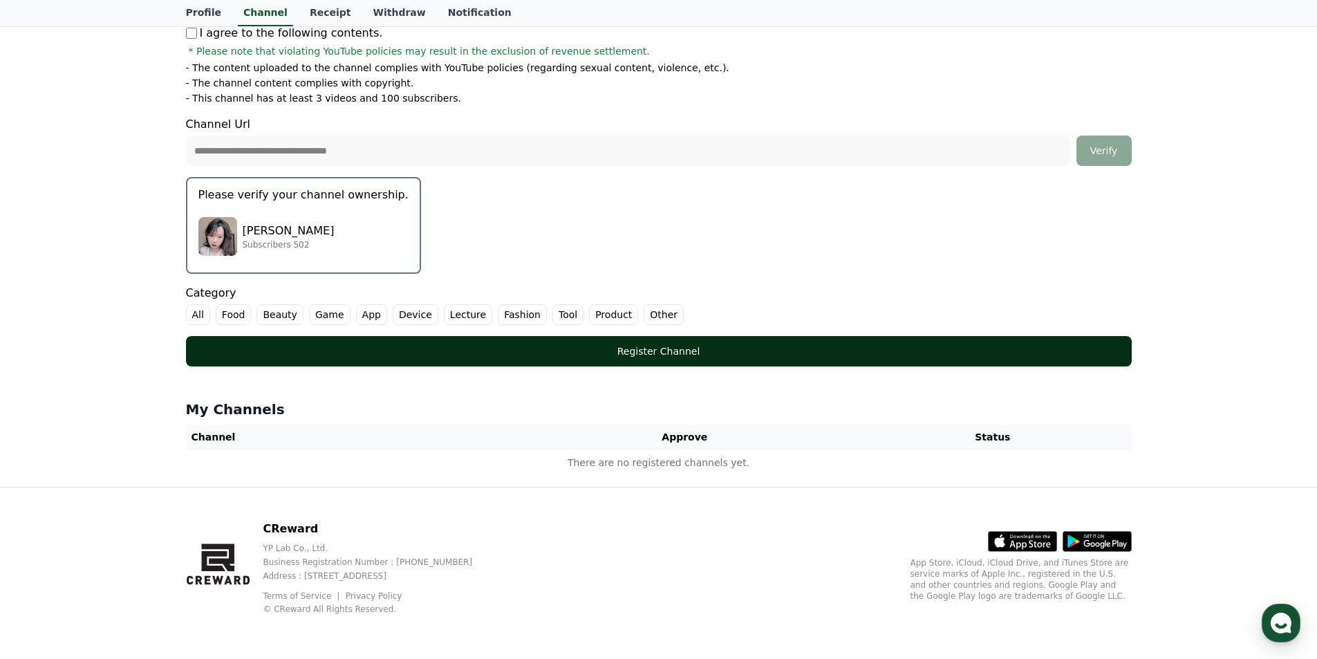
click at [582, 354] on div "Register Channel" at bounding box center [659, 351] width 890 height 14
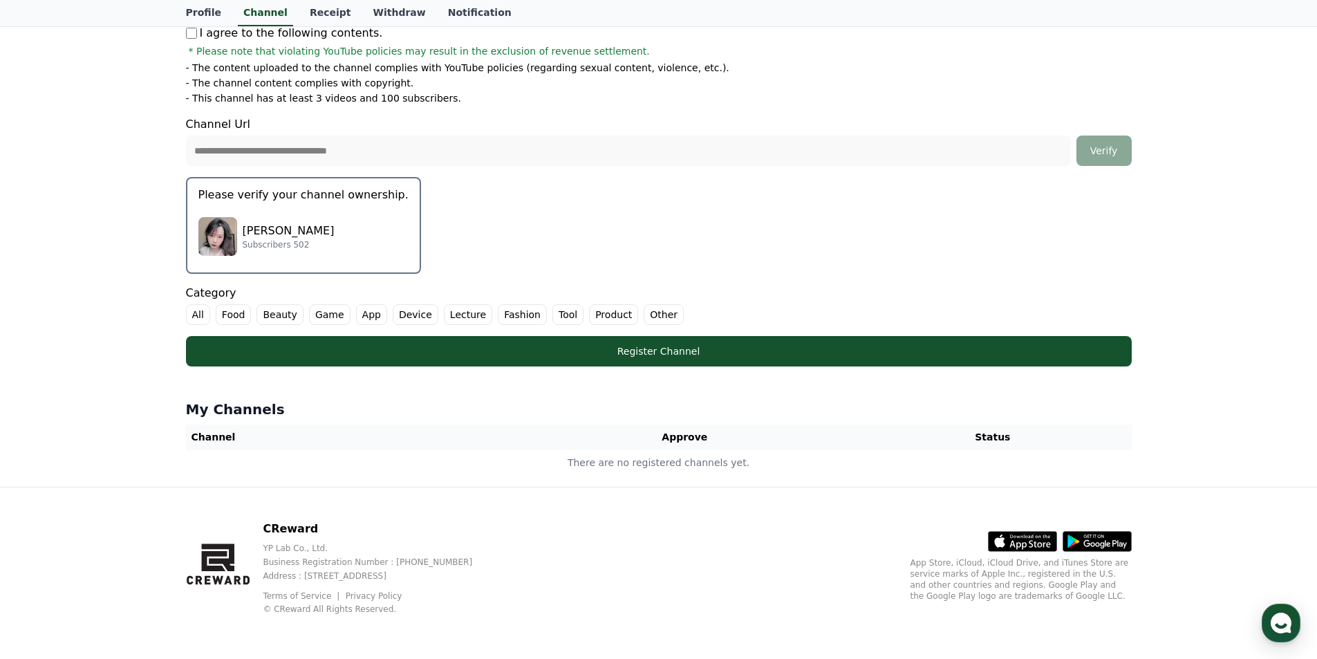
click at [655, 312] on label "Other" at bounding box center [664, 314] width 40 height 21
click at [357, 304] on label "App" at bounding box center [371, 314] width 31 height 21
click at [688, 315] on label "Other" at bounding box center [688, 314] width 57 height 21
drag, startPoint x: 665, startPoint y: 308, endPoint x: 423, endPoint y: 317, distance: 242.1
click at [664, 308] on label "Other" at bounding box center [680, 314] width 40 height 21
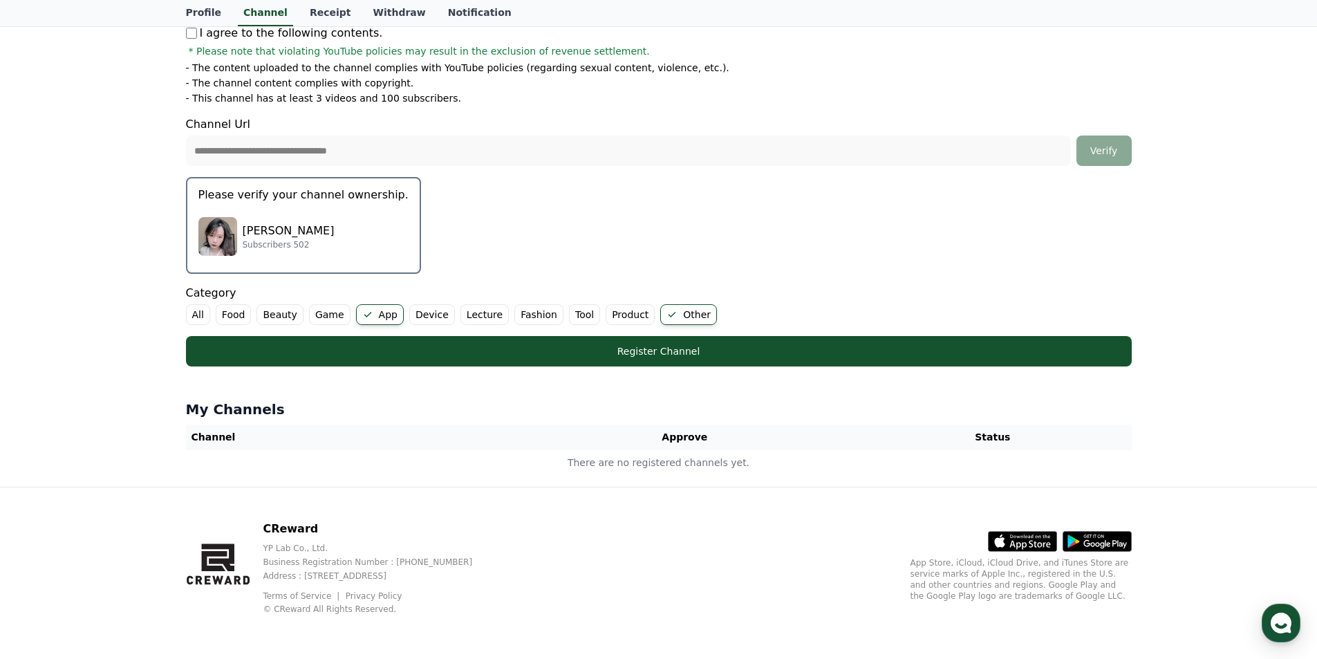
click at [390, 310] on label "App" at bounding box center [380, 314] width 48 height 21
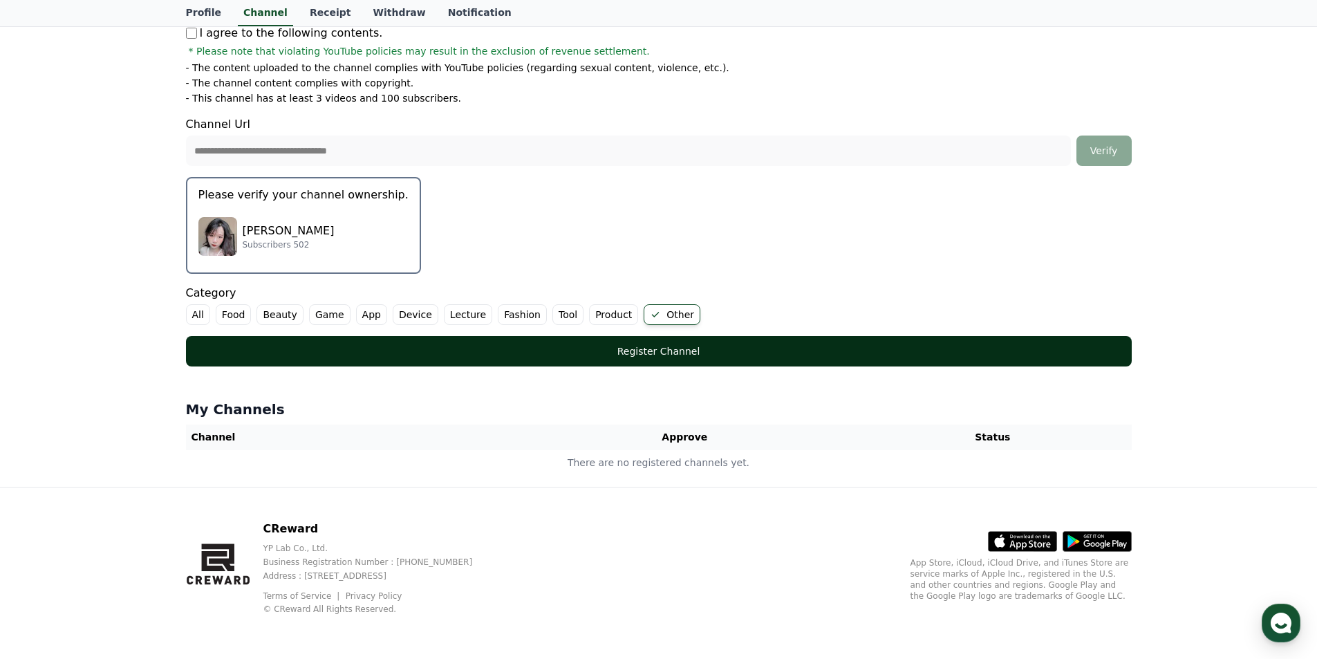
click at [502, 350] on div "Register Channel" at bounding box center [659, 351] width 890 height 14
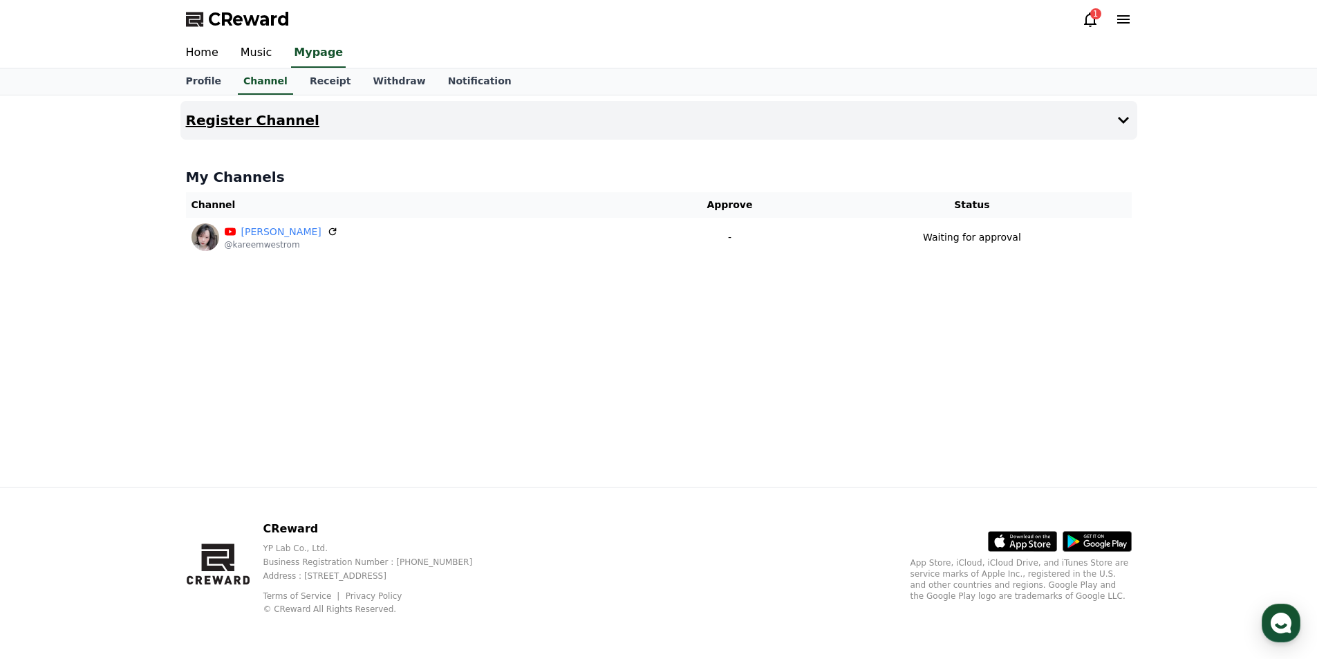
click at [252, 115] on h4 "Register Channel" at bounding box center [252, 120] width 133 height 15
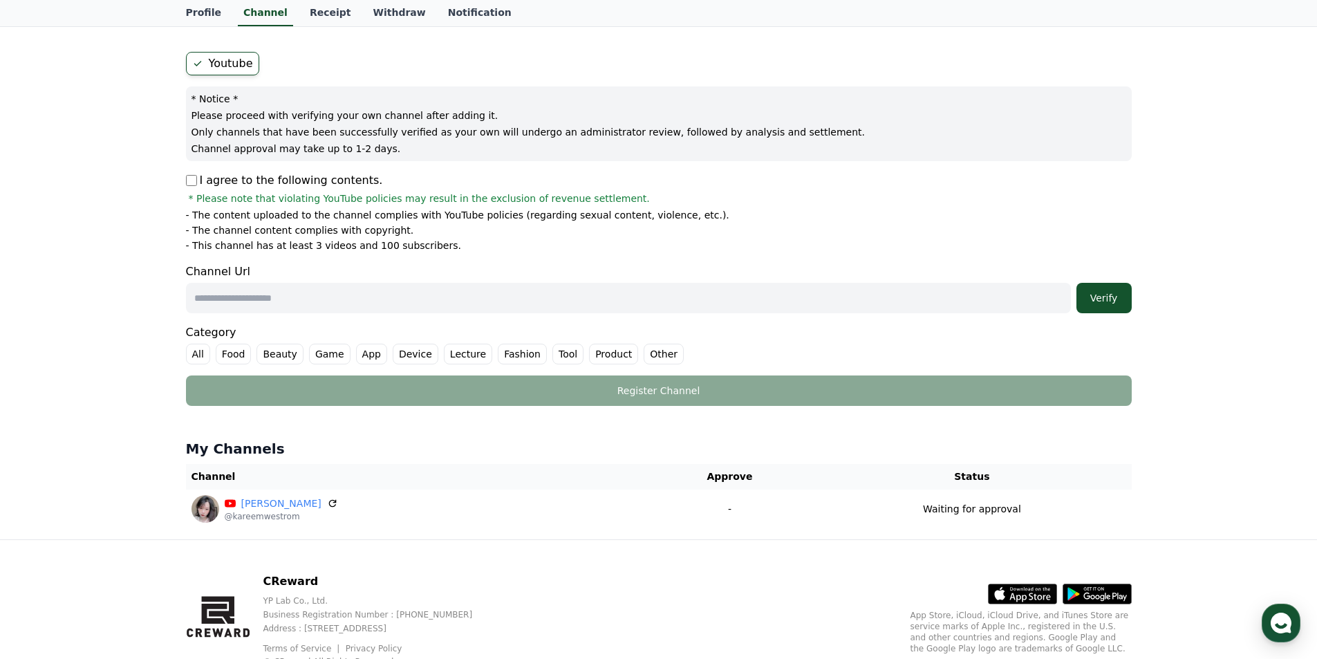
scroll to position [138, 0]
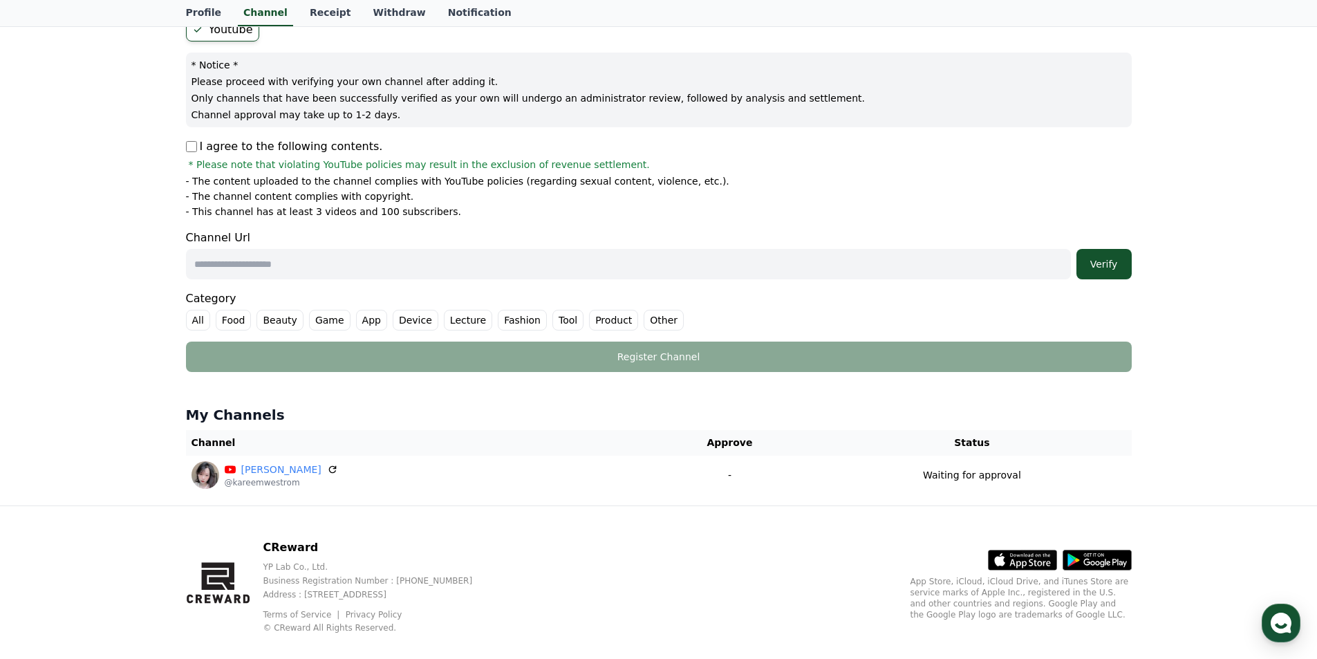
click at [312, 268] on input "text" at bounding box center [628, 264] width 885 height 30
paste input "**********"
type input "**********"
click at [655, 313] on label "Other" at bounding box center [664, 320] width 40 height 21
click at [1116, 259] on div "Verify" at bounding box center [1104, 264] width 44 height 14
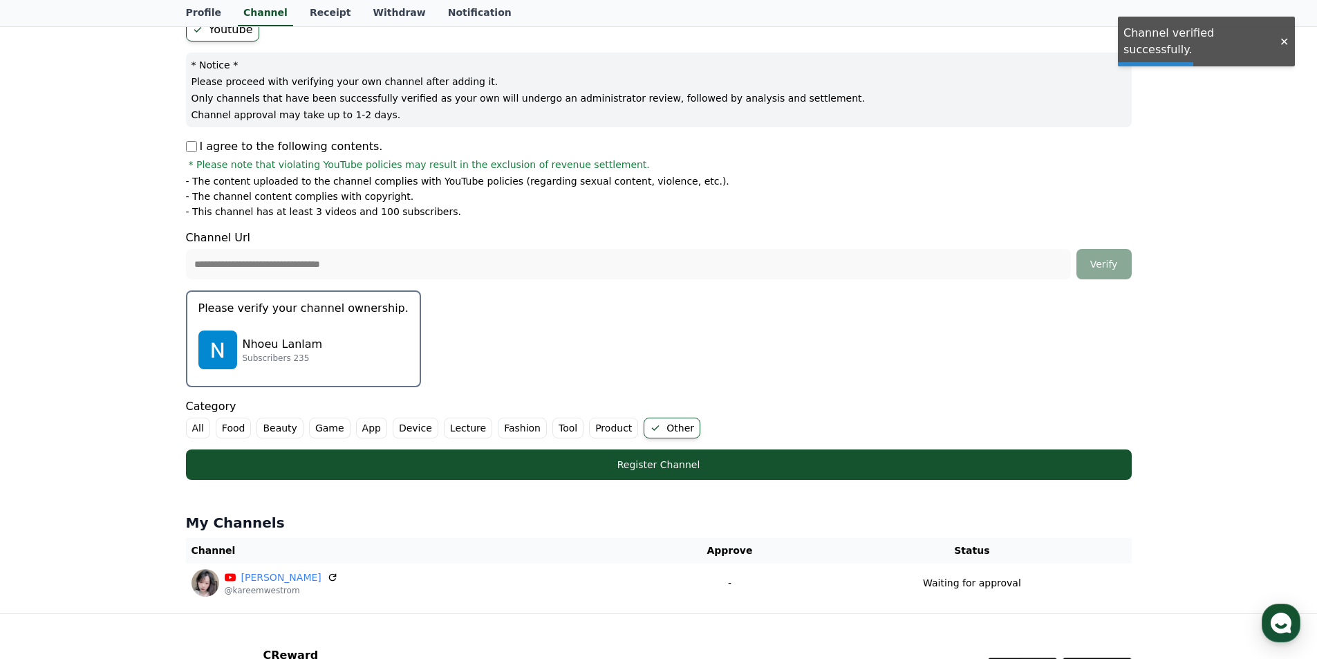
click at [272, 345] on p "Nhoeu Lanlam" at bounding box center [283, 344] width 80 height 17
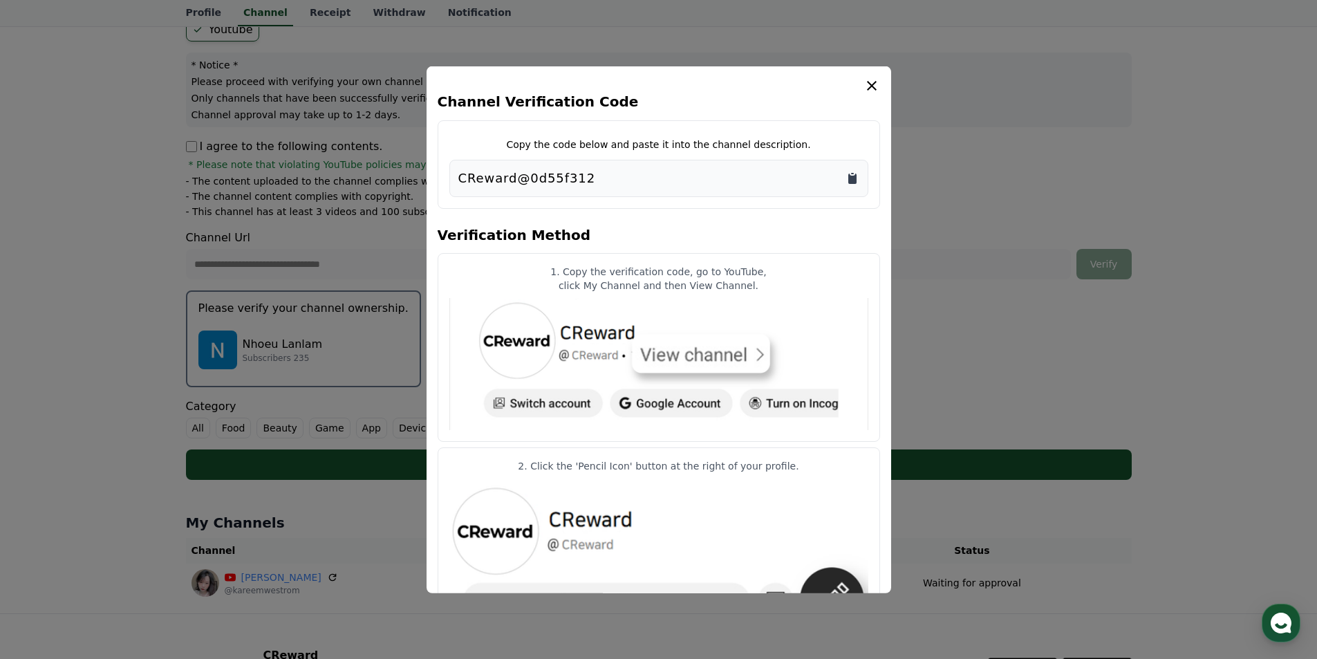
click at [855, 176] on icon "Copy to clipboard" at bounding box center [852, 178] width 8 height 10
click at [866, 84] on icon "modal" at bounding box center [871, 85] width 17 height 17
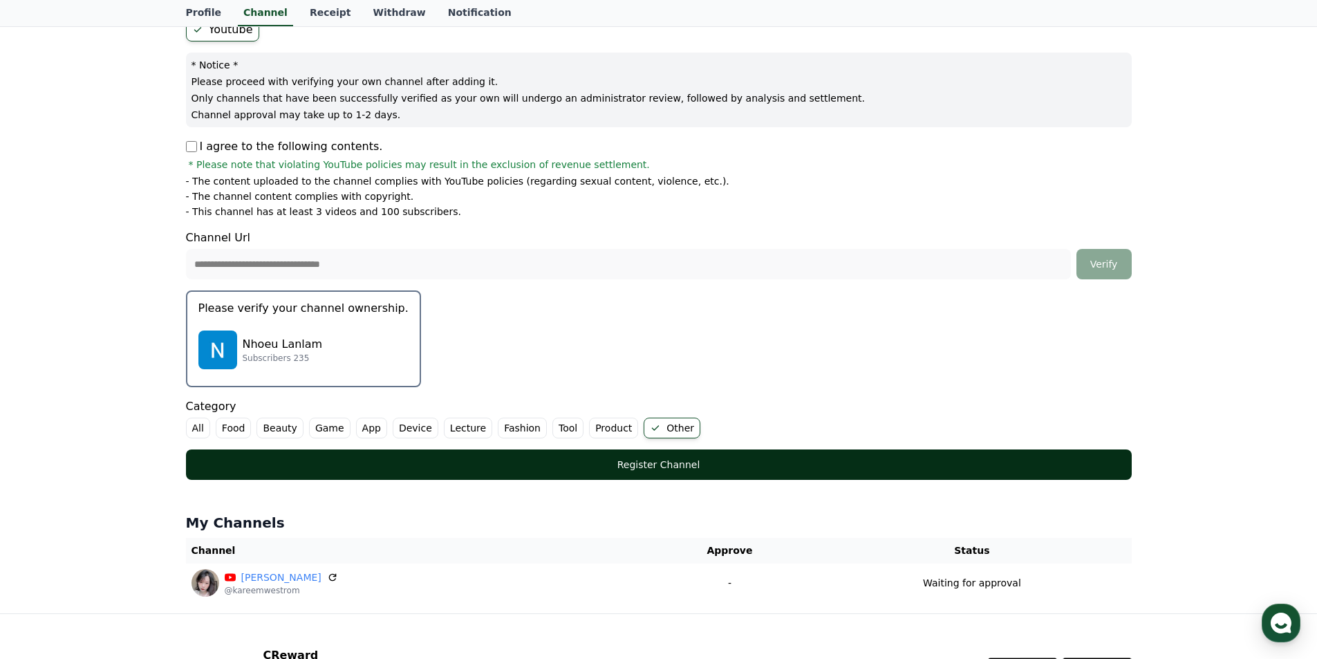
click at [715, 462] on div "Register Channel" at bounding box center [659, 465] width 890 height 14
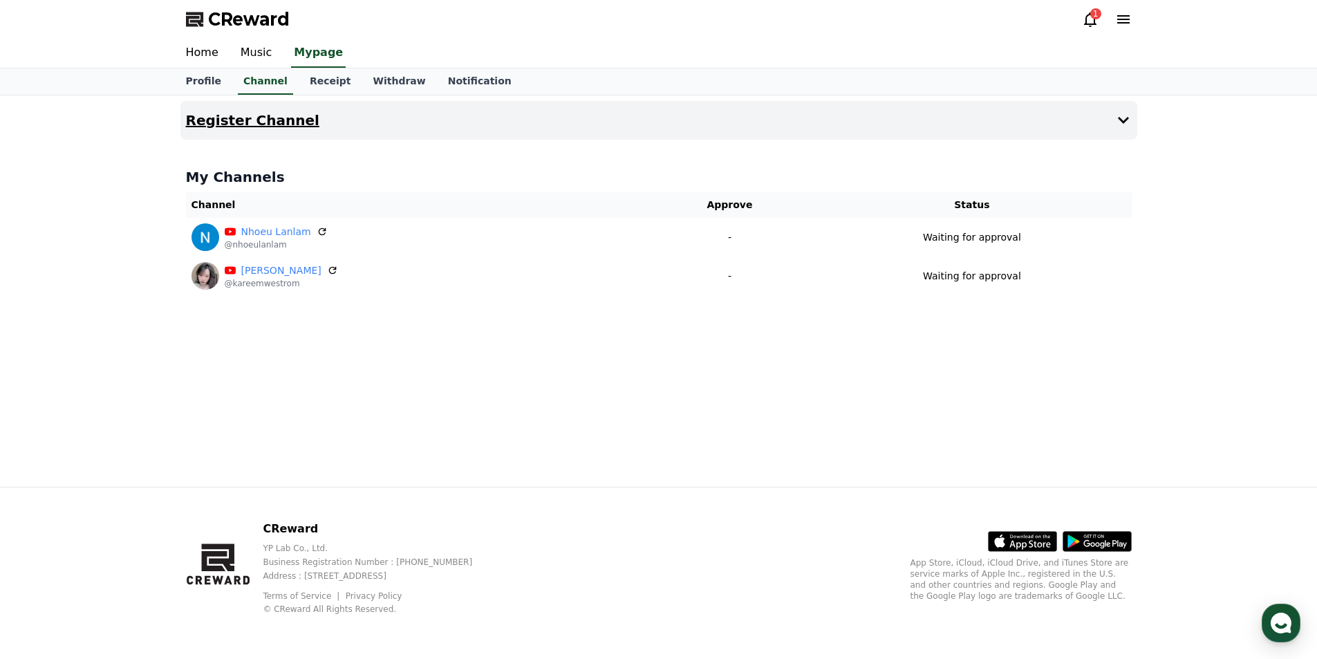
click at [250, 120] on h4 "Register Channel" at bounding box center [252, 120] width 133 height 15
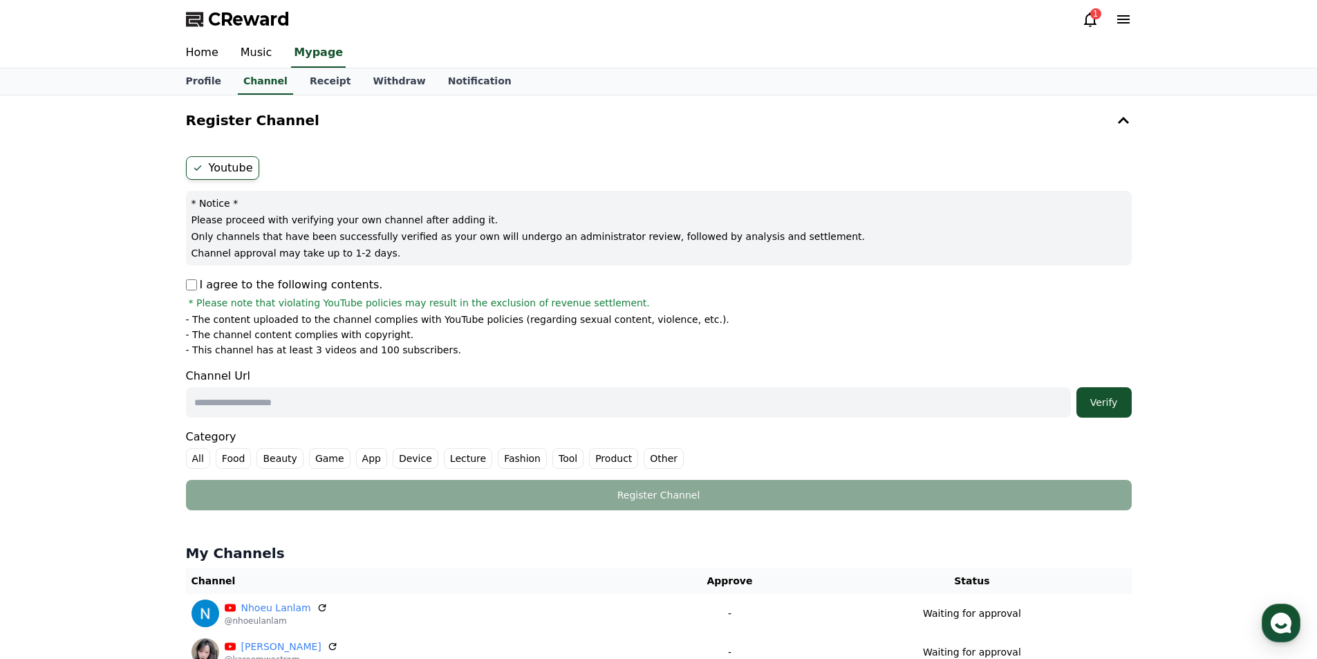
click at [280, 413] on input "text" at bounding box center [628, 402] width 885 height 30
paste input "**********"
type input "**********"
click at [646, 458] on label "Other" at bounding box center [664, 458] width 40 height 21
click at [1088, 397] on div "Verify" at bounding box center [1104, 402] width 44 height 14
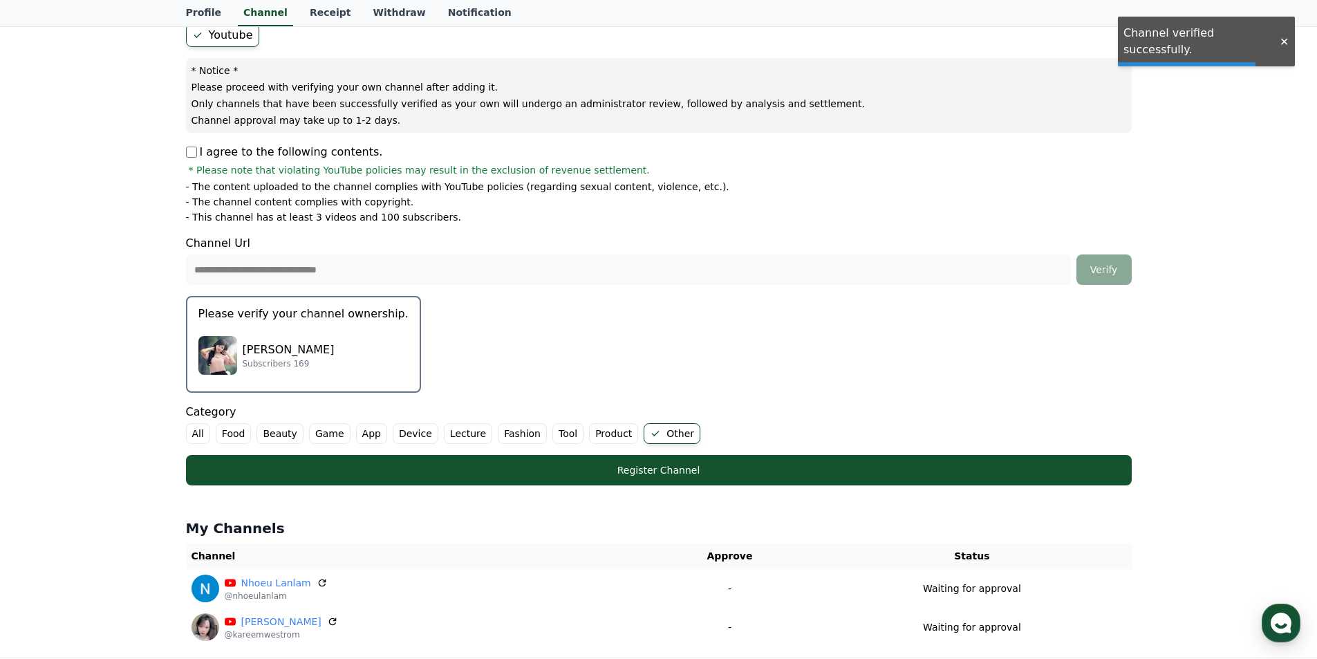
scroll to position [138, 0]
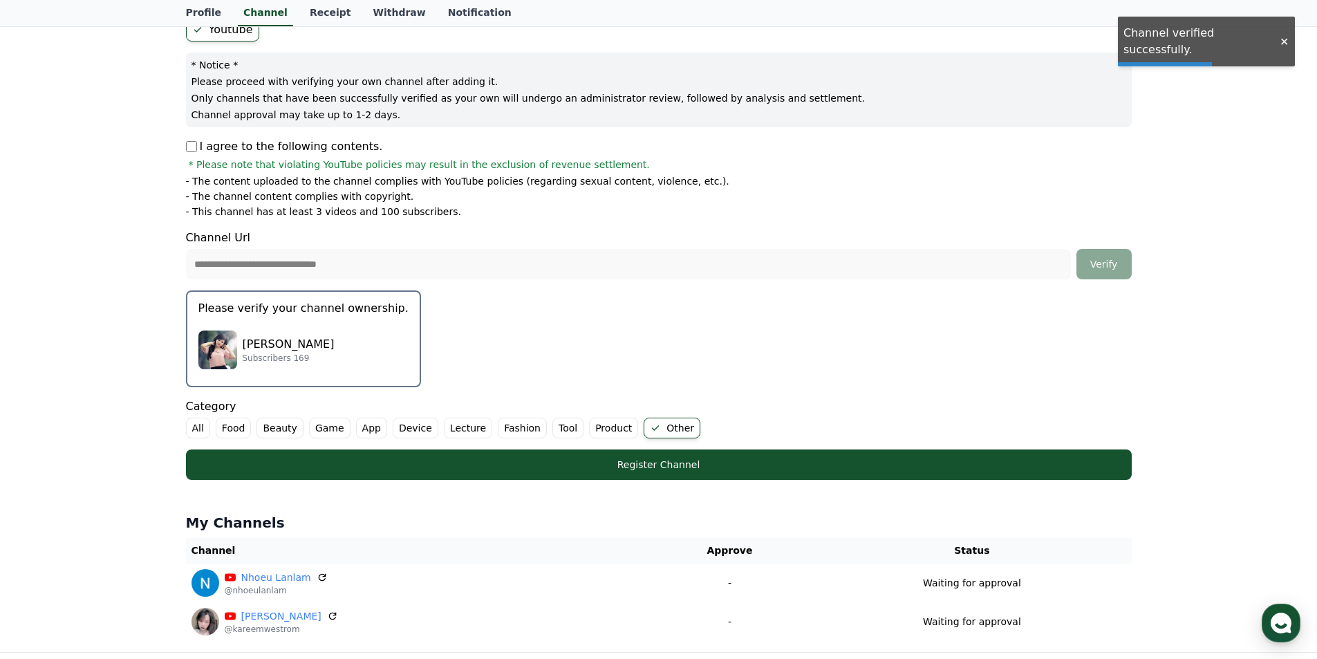
click at [264, 341] on p "[PERSON_NAME]" at bounding box center [289, 344] width 92 height 17
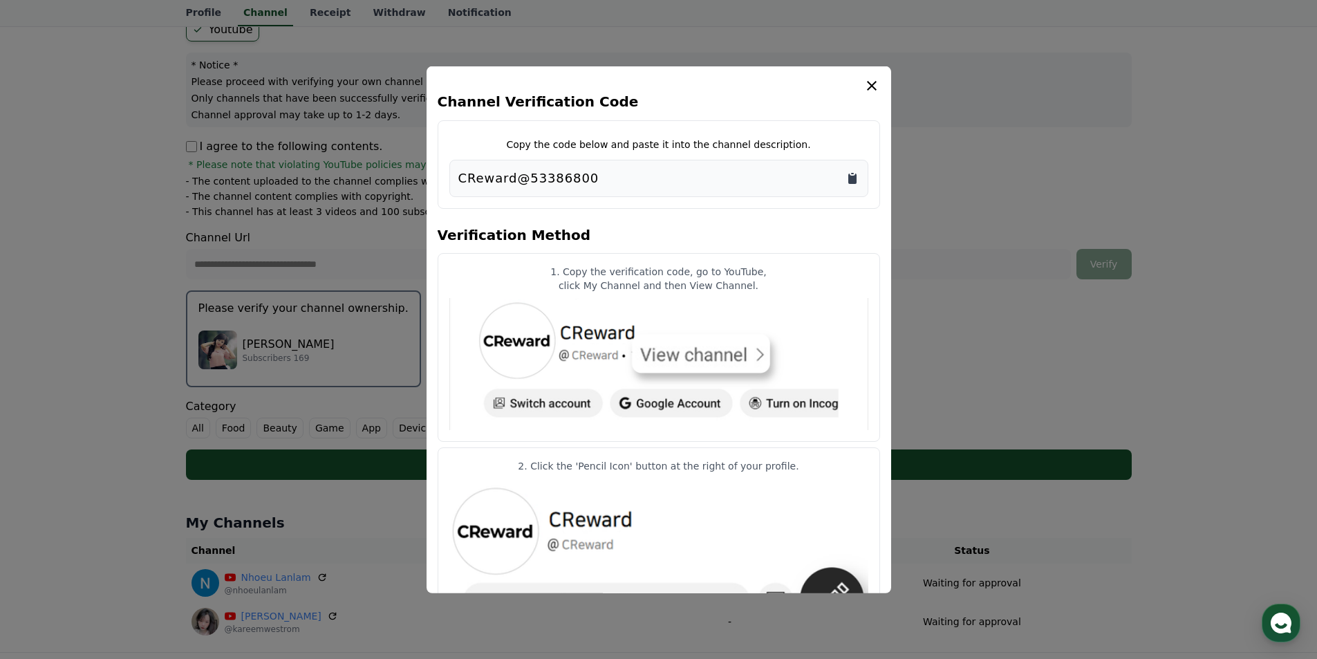
click at [852, 174] on icon "Copy to clipboard" at bounding box center [852, 178] width 14 height 14
click at [872, 88] on icon "modal" at bounding box center [871, 85] width 17 height 17
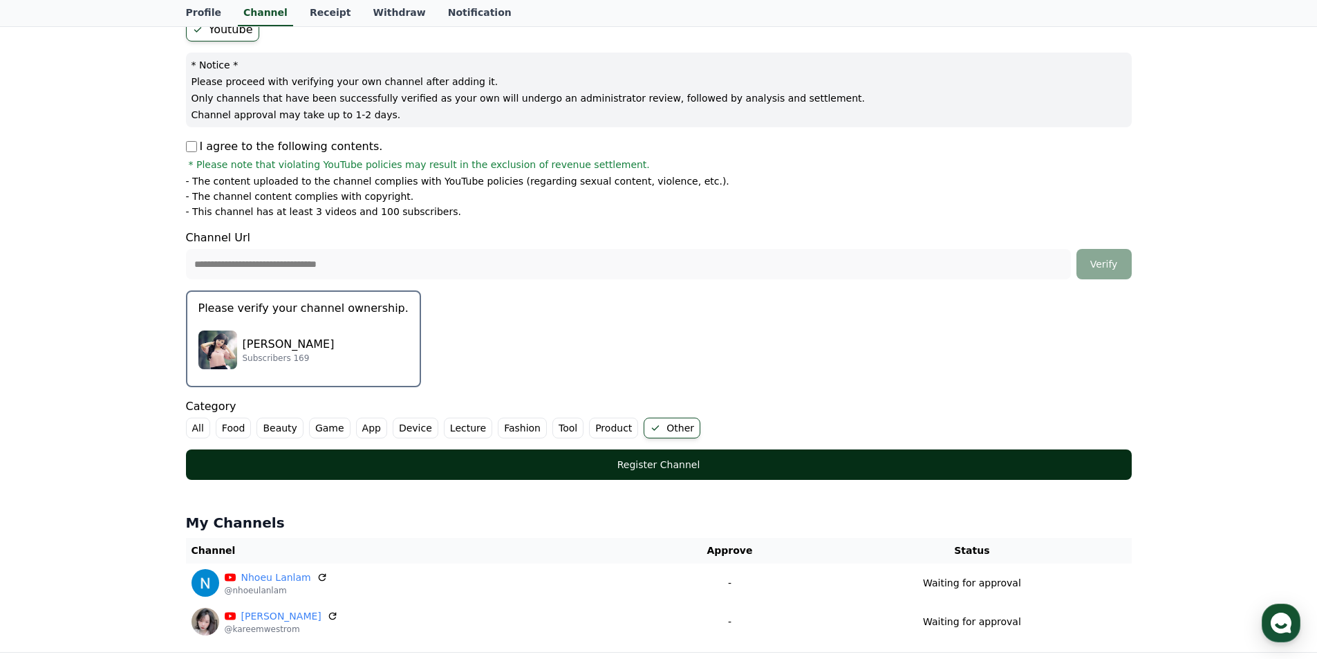
click at [476, 465] on div "Register Channel" at bounding box center [659, 465] width 890 height 14
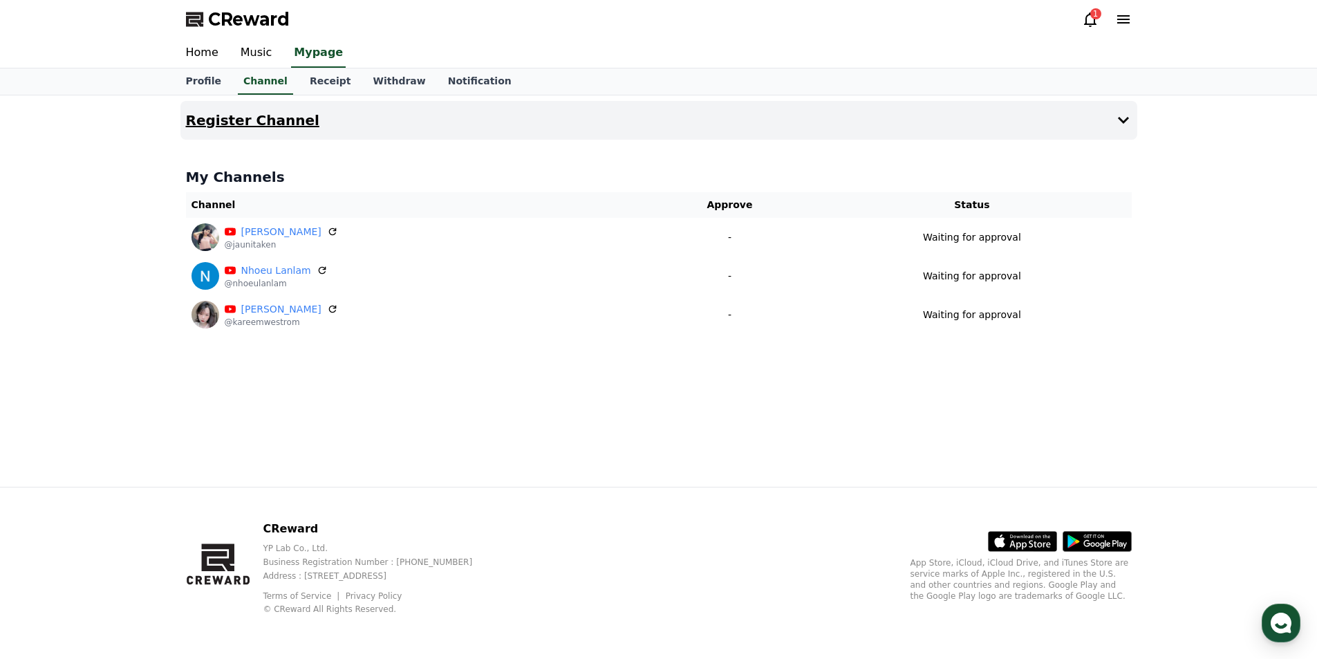
click at [252, 124] on h4 "Register Channel" at bounding box center [252, 120] width 133 height 15
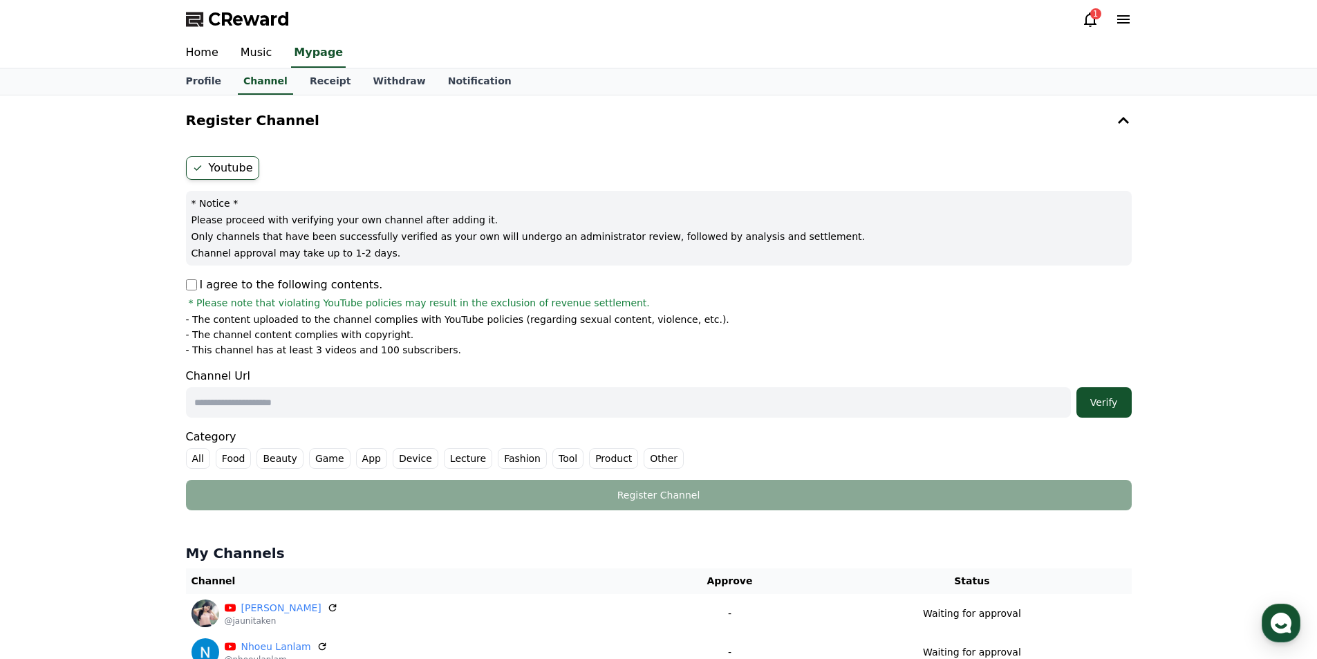
drag, startPoint x: 276, startPoint y: 403, endPoint x: 259, endPoint y: 385, distance: 24.9
click at [276, 403] on input "text" at bounding box center [628, 402] width 885 height 30
paste input "**********"
type input "**********"
click at [659, 455] on label "Other" at bounding box center [664, 458] width 40 height 21
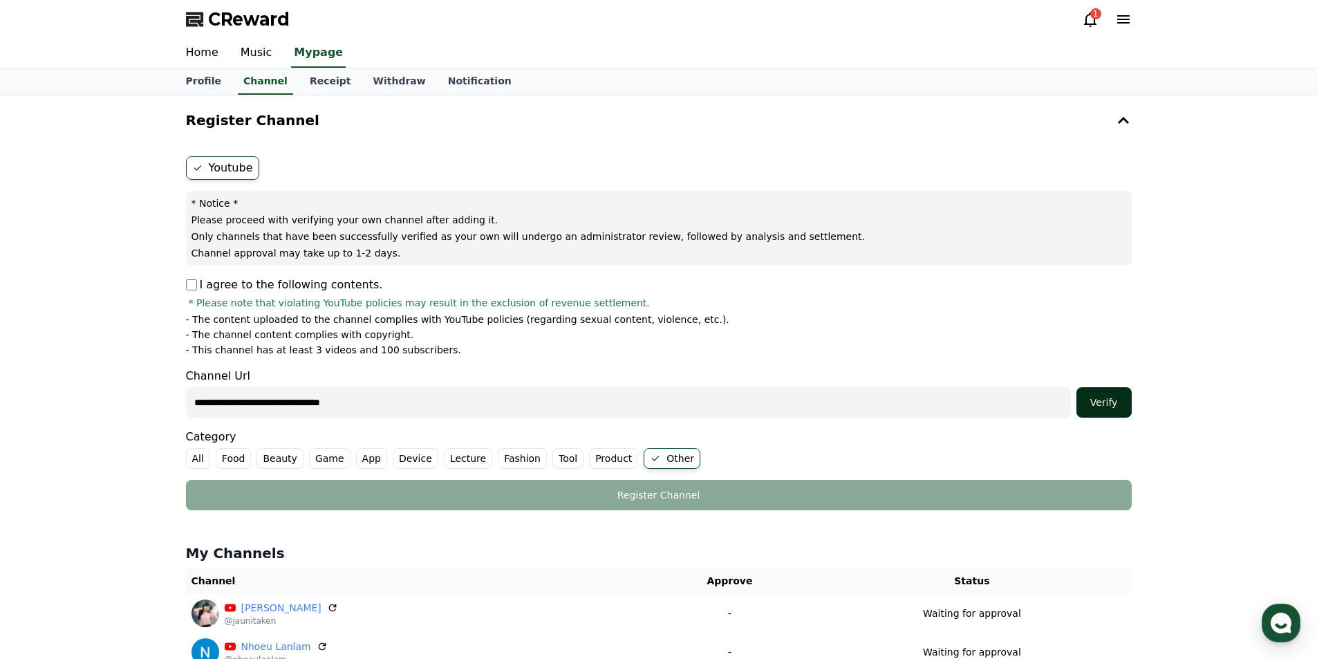
click at [1095, 406] on div "Verify" at bounding box center [1104, 402] width 44 height 14
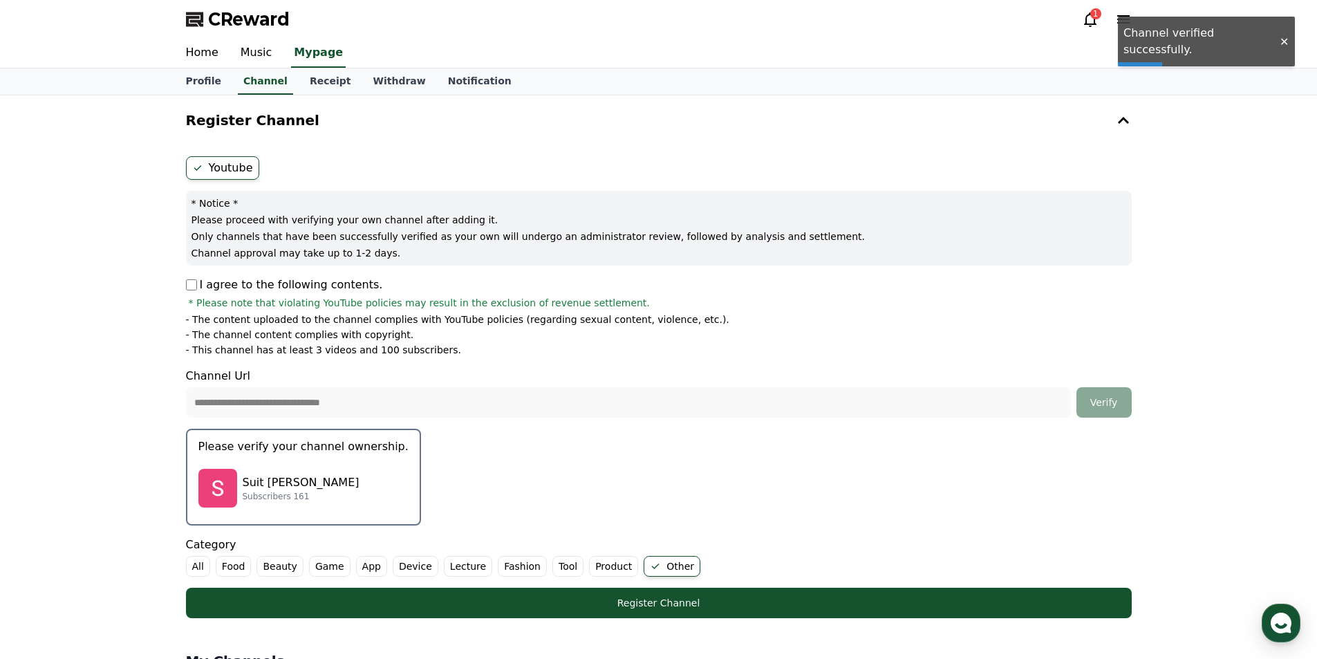
click at [281, 471] on div "Suit [PERSON_NAME] Subscribers 161" at bounding box center [303, 487] width 210 height 55
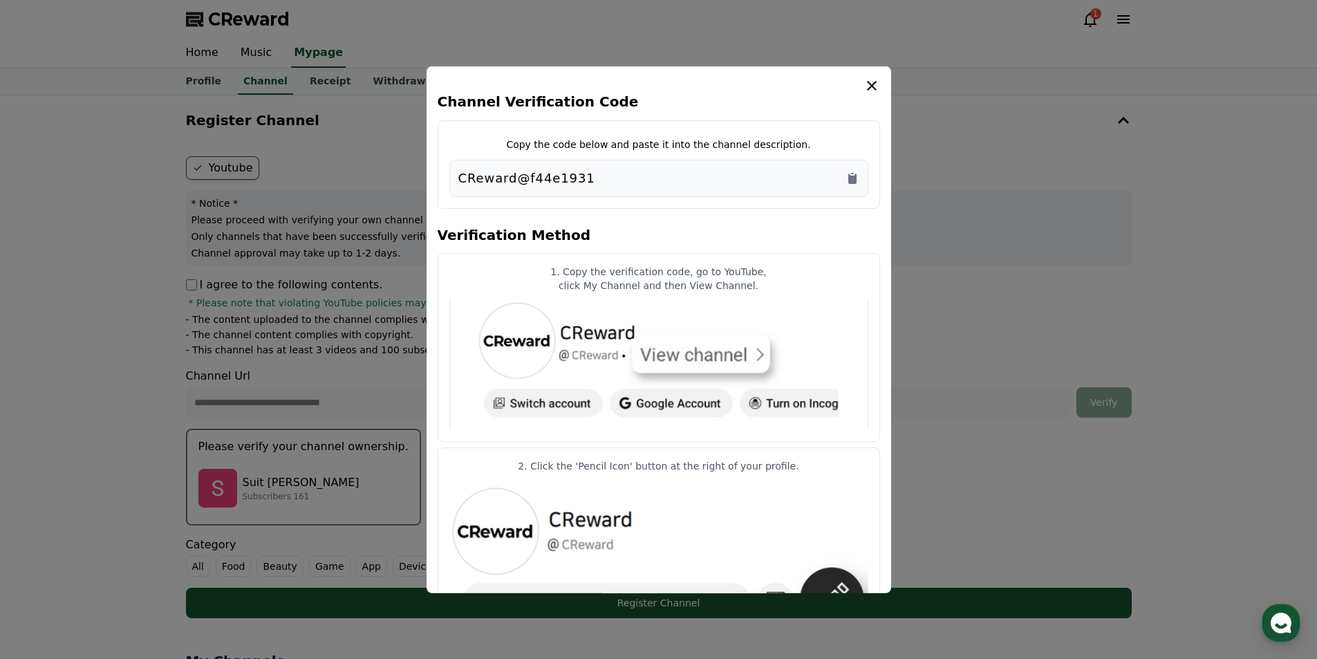
click at [863, 173] on div "CReward@f44e1931" at bounding box center [658, 177] width 419 height 37
click at [856, 178] on icon "Copy to clipboard" at bounding box center [852, 178] width 8 height 10
click at [875, 85] on icon "modal" at bounding box center [871, 85] width 17 height 17
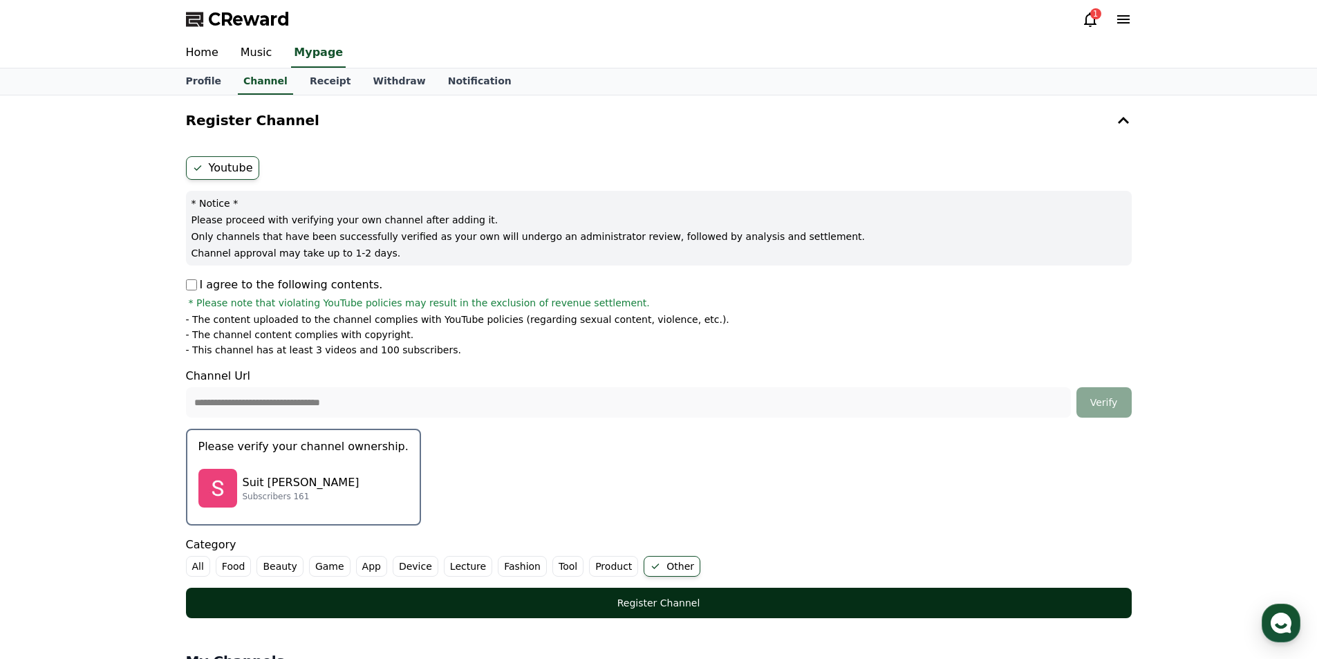
click at [617, 610] on button "Register Channel" at bounding box center [659, 603] width 946 height 30
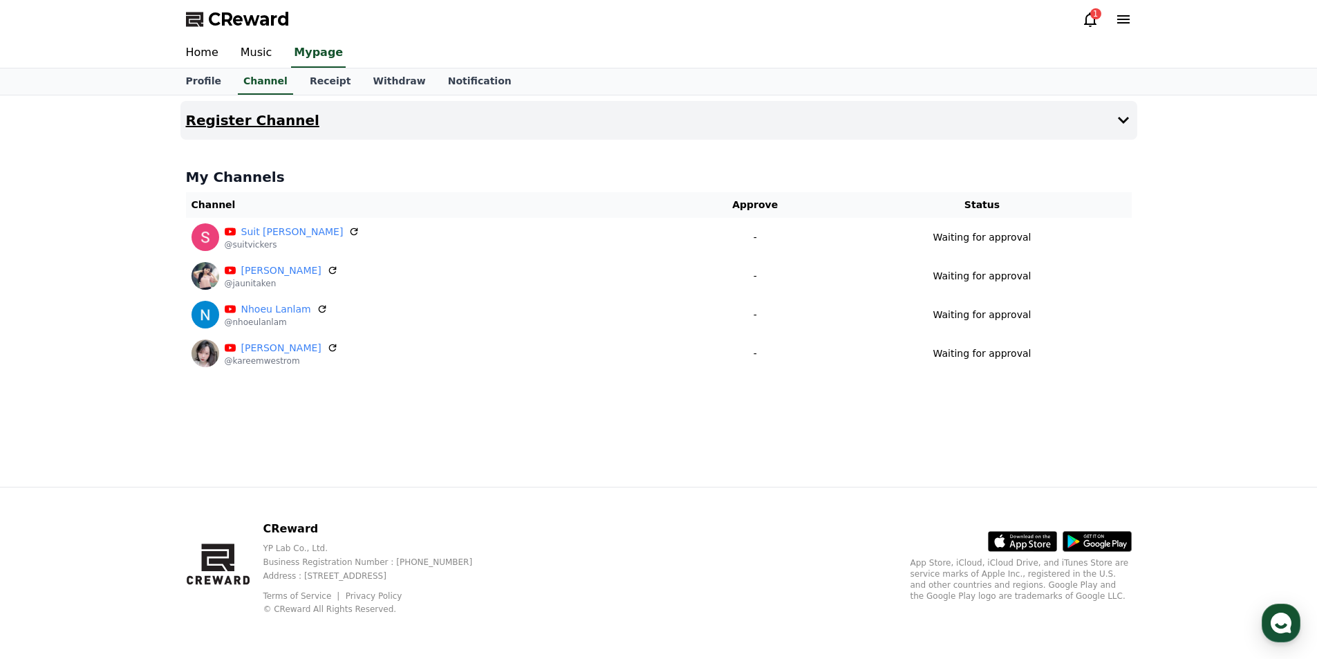
click at [265, 126] on h4 "Register Channel" at bounding box center [252, 120] width 133 height 15
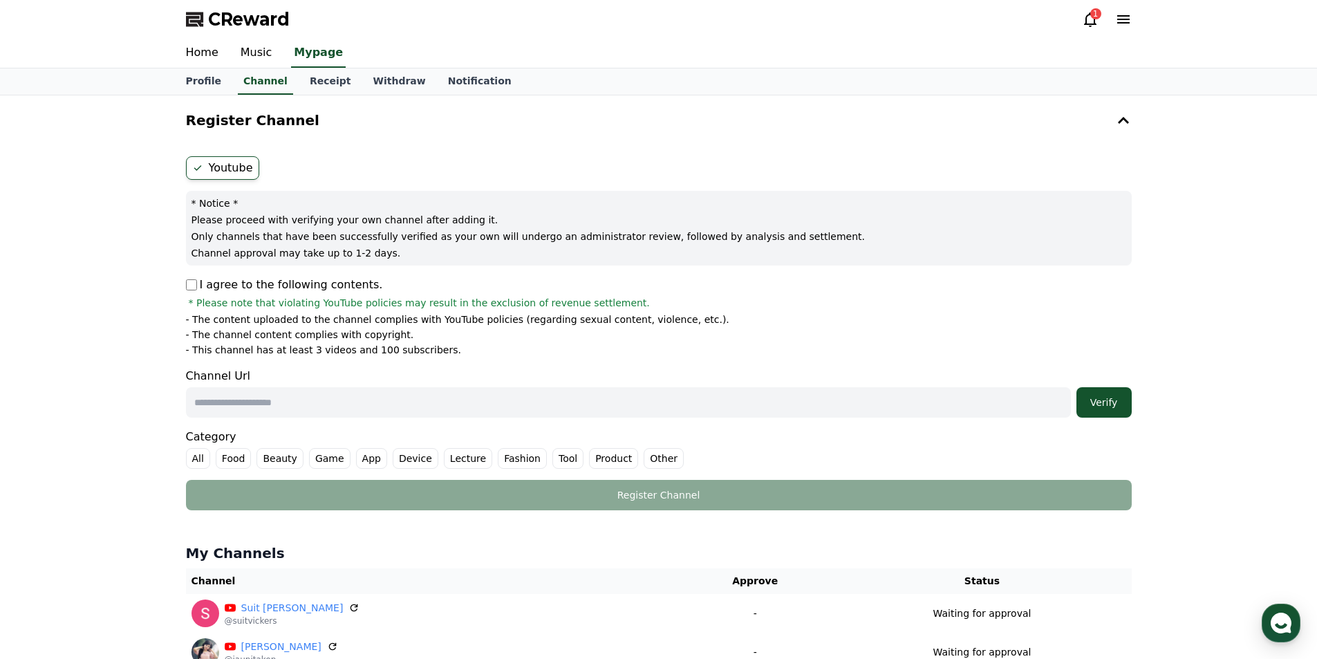
click at [191, 291] on p "I agree to the following contents." at bounding box center [284, 284] width 197 height 17
click at [234, 397] on input "text" at bounding box center [628, 402] width 885 height 30
paste input "**********"
type input "**********"
click at [1105, 402] on div "Verify" at bounding box center [1104, 402] width 44 height 14
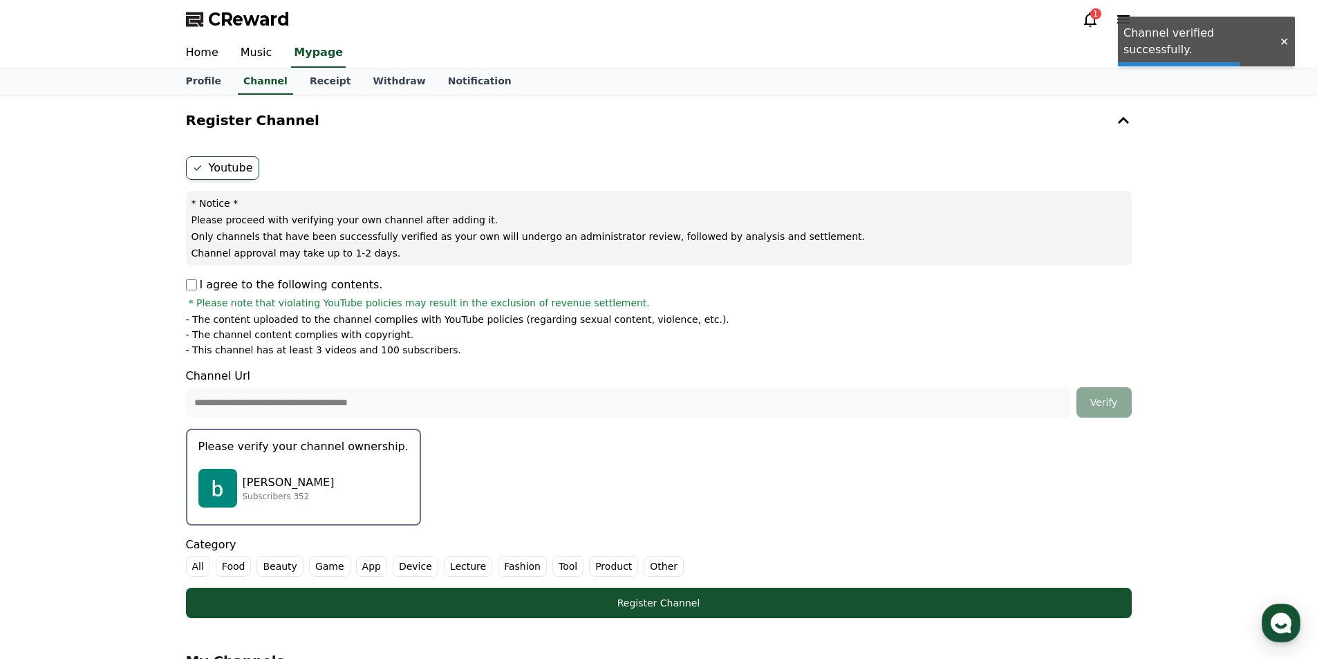
click at [253, 476] on p "[PERSON_NAME]" at bounding box center [289, 482] width 92 height 17
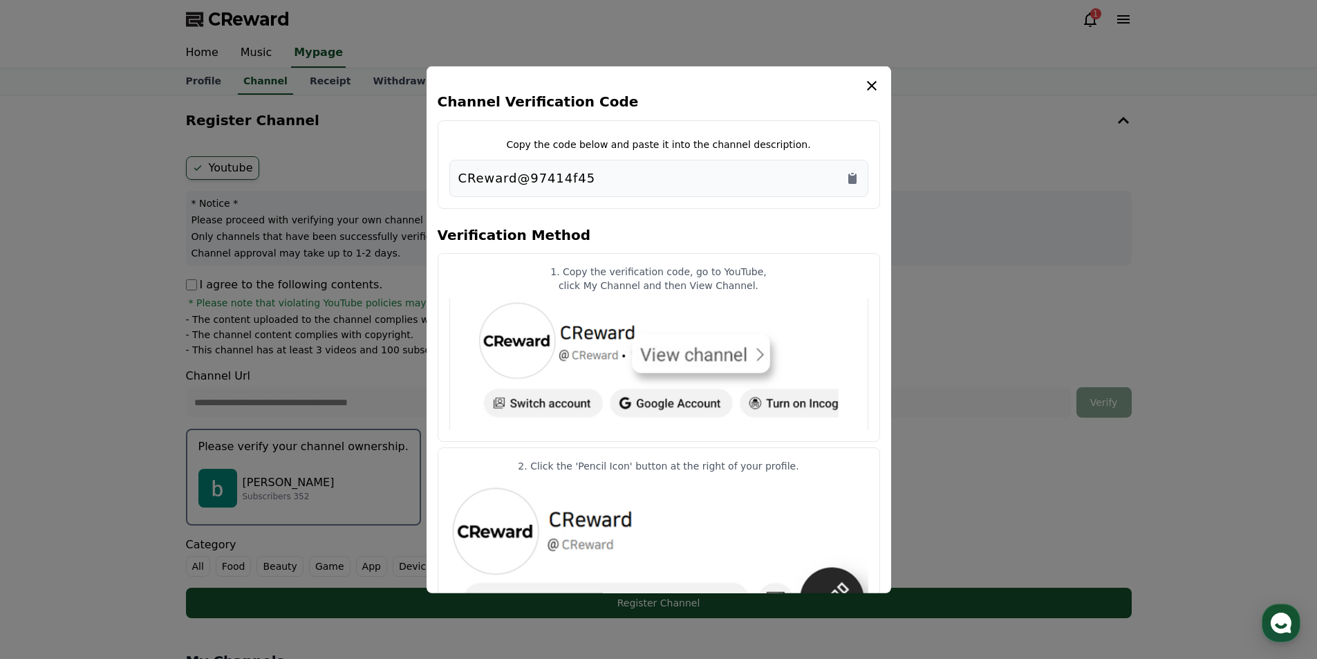
click at [842, 175] on div "CReward@97414f45" at bounding box center [658, 177] width 401 height 19
click at [855, 176] on icon "Copy to clipboard" at bounding box center [852, 178] width 8 height 10
drag, startPoint x: 866, startPoint y: 86, endPoint x: 508, endPoint y: 625, distance: 646.6
click at [865, 86] on icon "modal" at bounding box center [871, 85] width 17 height 17
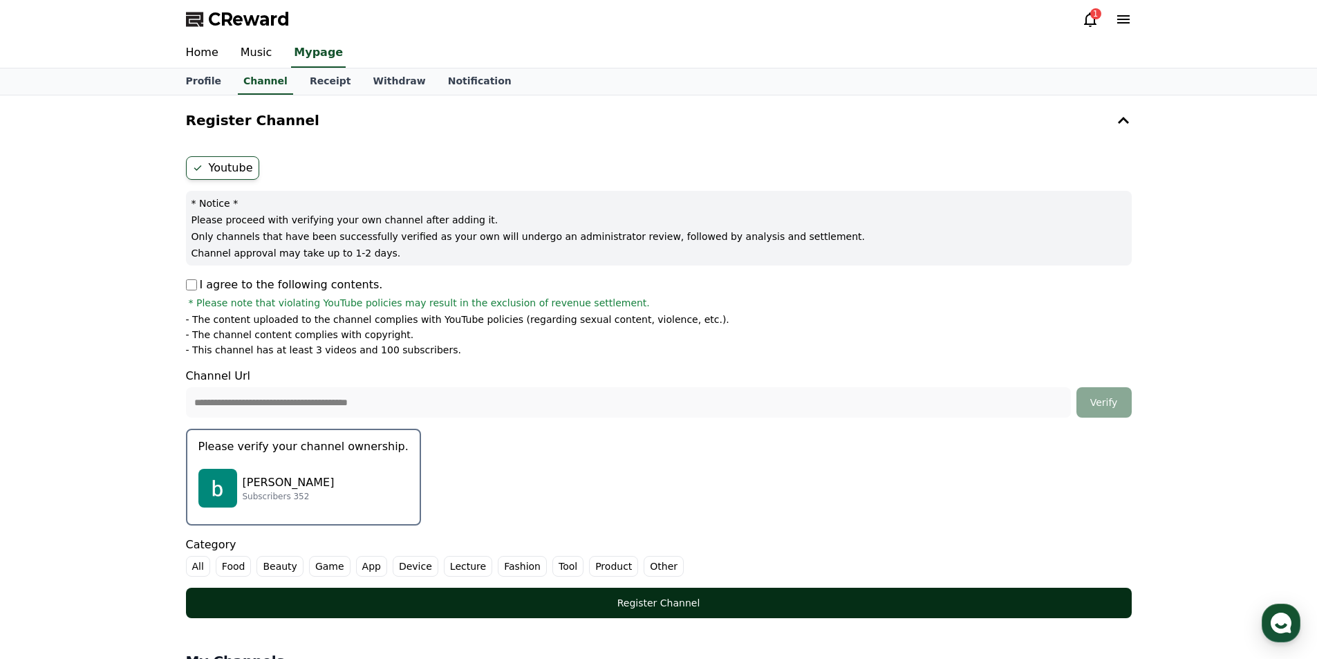
click at [684, 608] on div "Register Channel" at bounding box center [659, 603] width 890 height 14
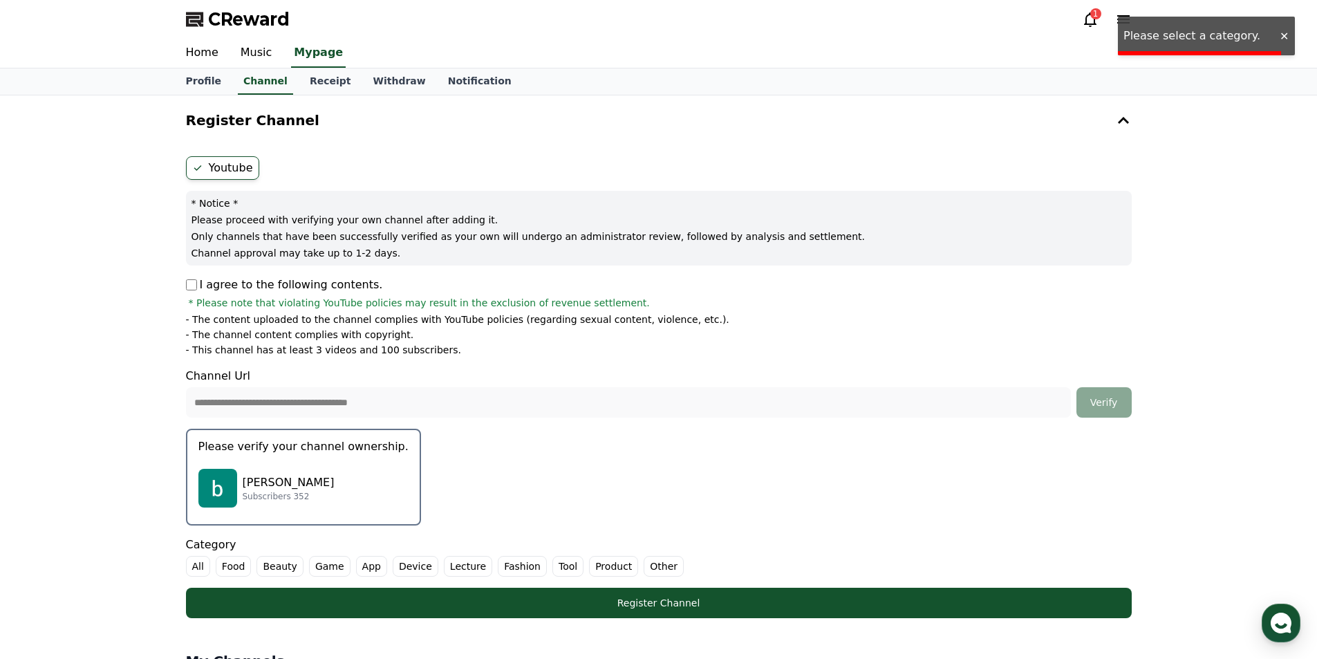
click at [652, 564] on label "Other" at bounding box center [664, 566] width 40 height 21
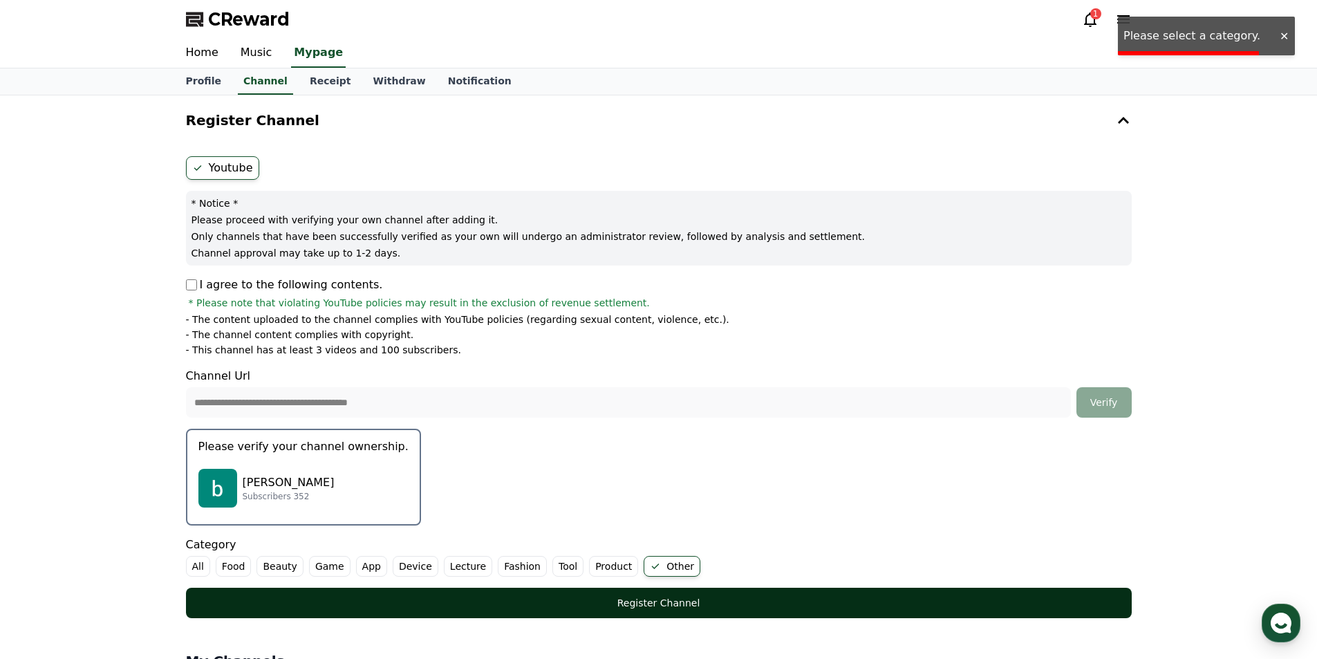
click at [641, 604] on div "Register Channel" at bounding box center [659, 603] width 890 height 14
